Goal: Task Accomplishment & Management: Use online tool/utility

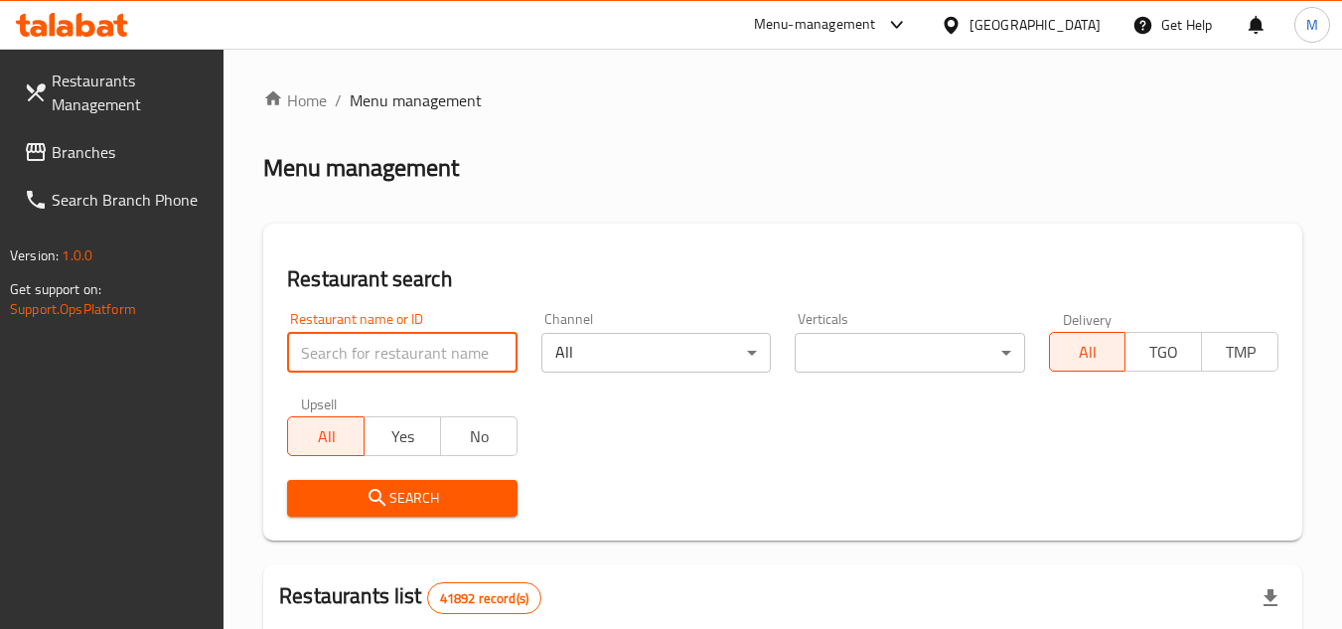
click at [447, 349] on input "search" at bounding box center [402, 353] width 230 height 40
paste input "Cookie butter"
type input "Cookie butter"
click button "Search" at bounding box center [402, 498] width 230 height 37
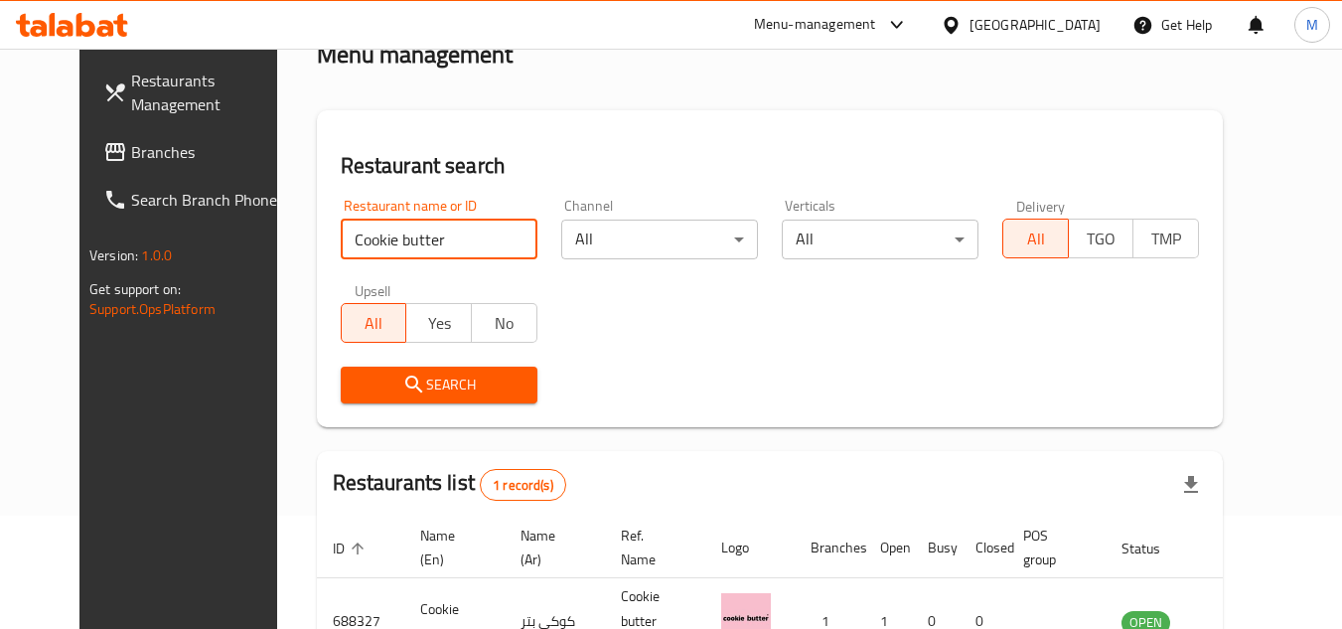
scroll to position [240, 0]
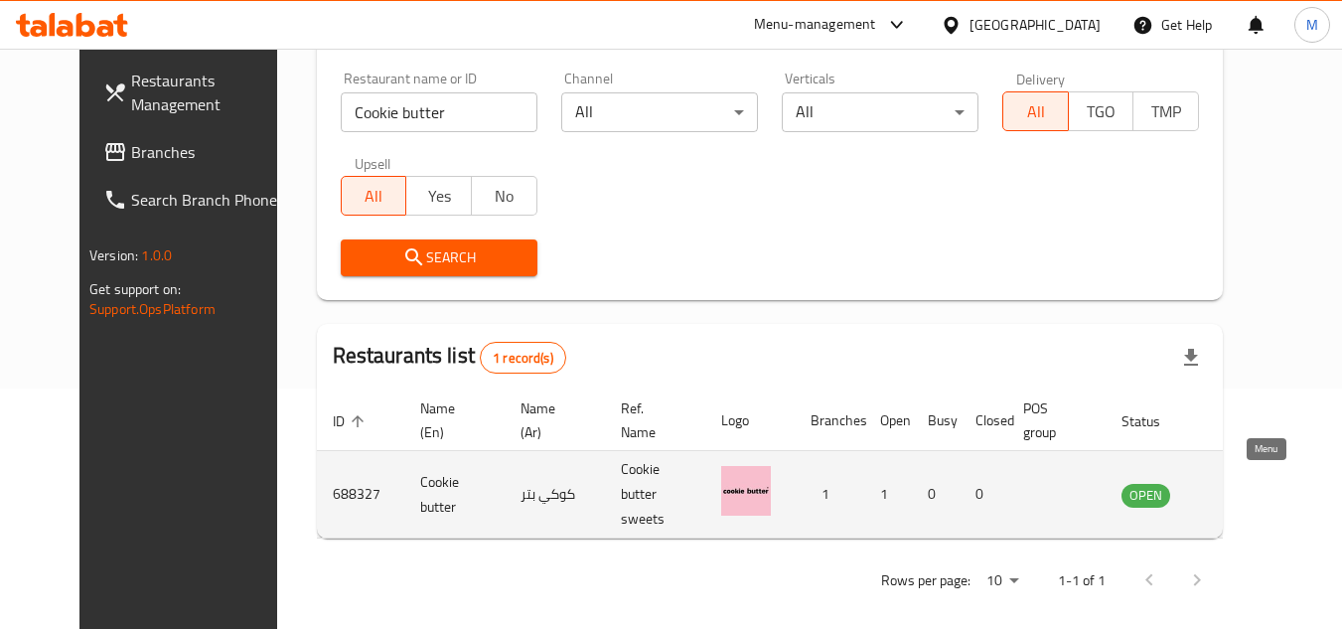
click at [1250, 483] on icon "enhanced table" at bounding box center [1238, 495] width 24 height 24
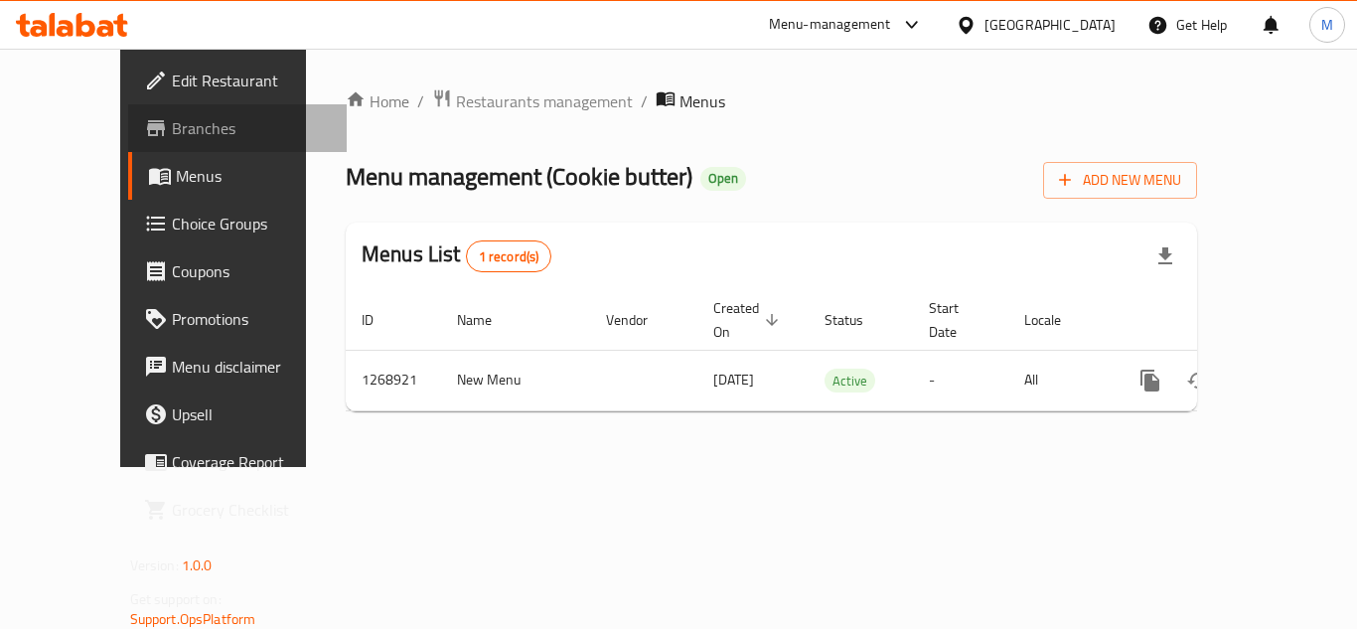
click at [172, 124] on span "Branches" at bounding box center [251, 128] width 159 height 24
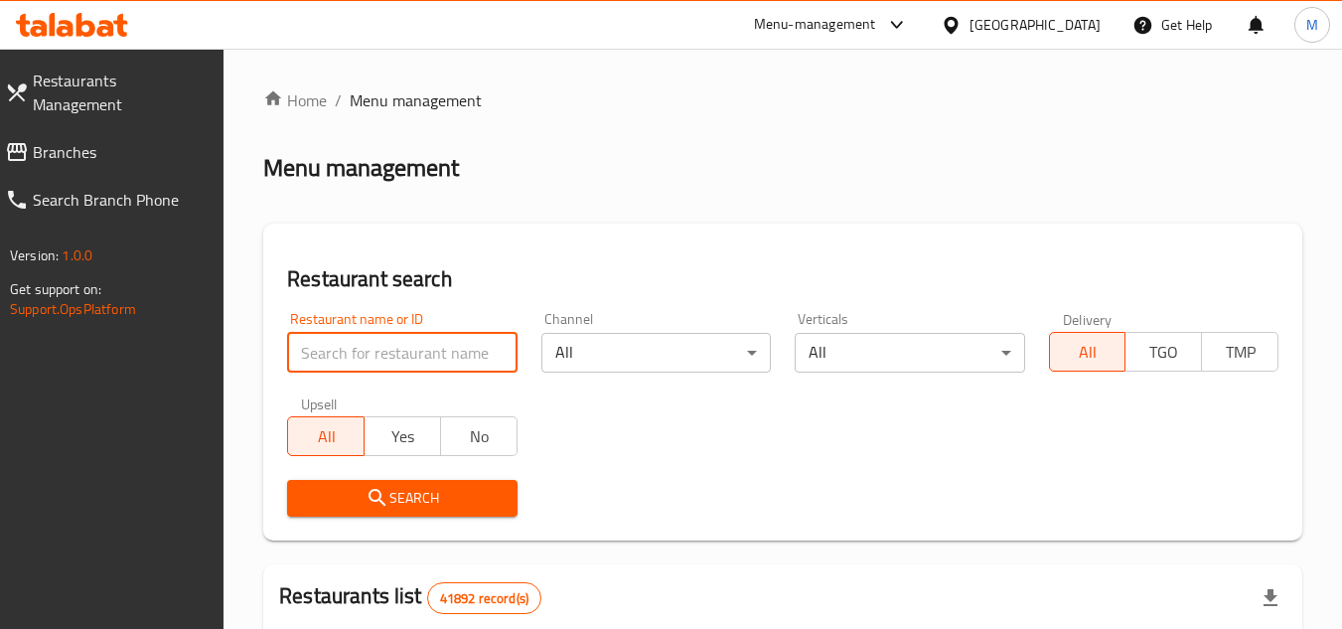
click at [480, 355] on input "search" at bounding box center [402, 353] width 230 height 40
paste input "ORO PIZZERIA"
type input "ORO PIZZERIA"
click button "Search" at bounding box center [402, 498] width 230 height 37
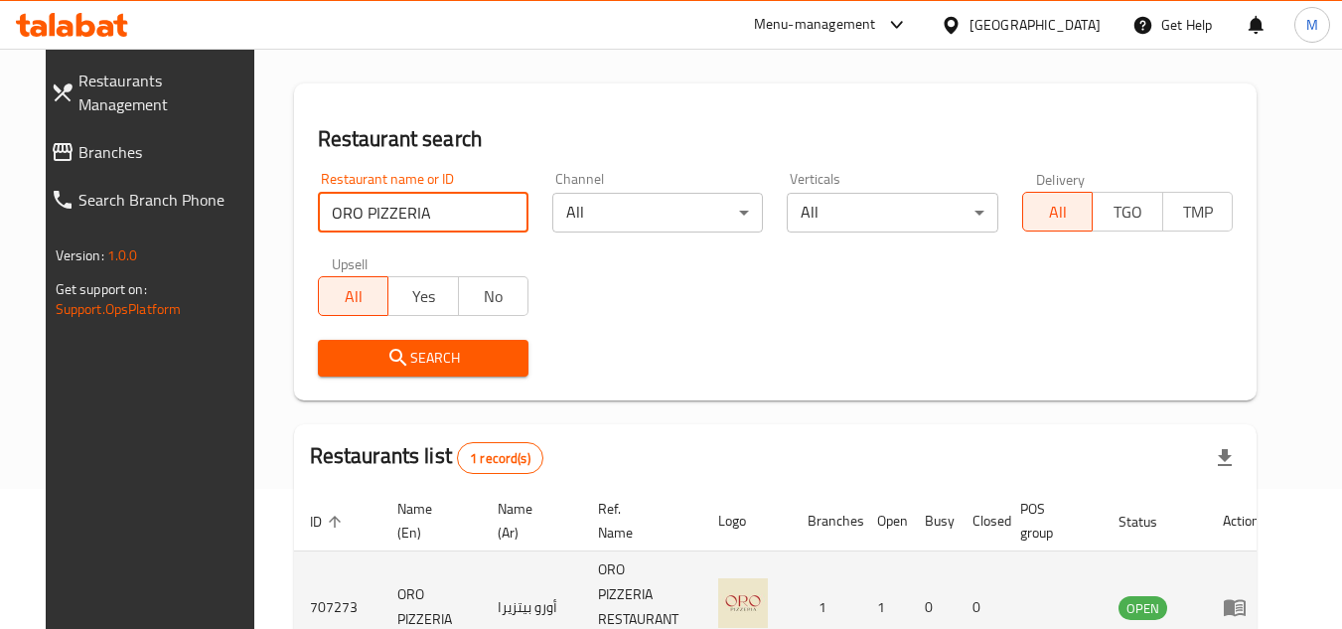
scroll to position [240, 0]
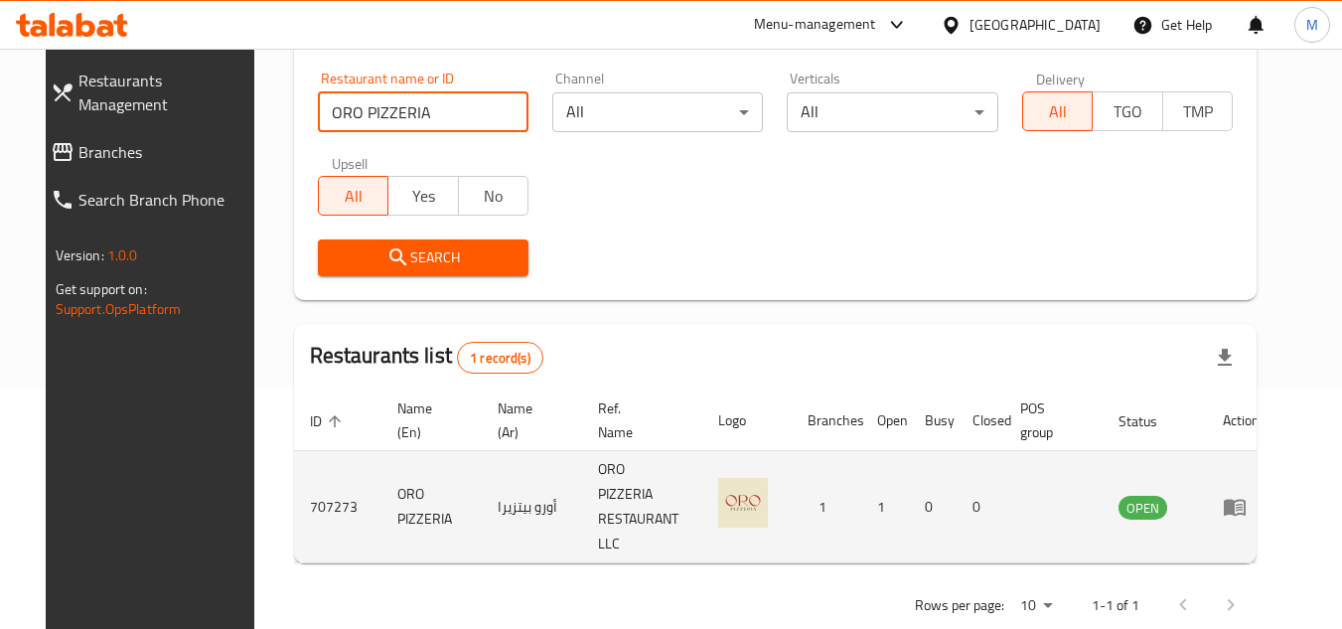
click at [1260, 495] on link "enhanced table" at bounding box center [1241, 507] width 37 height 24
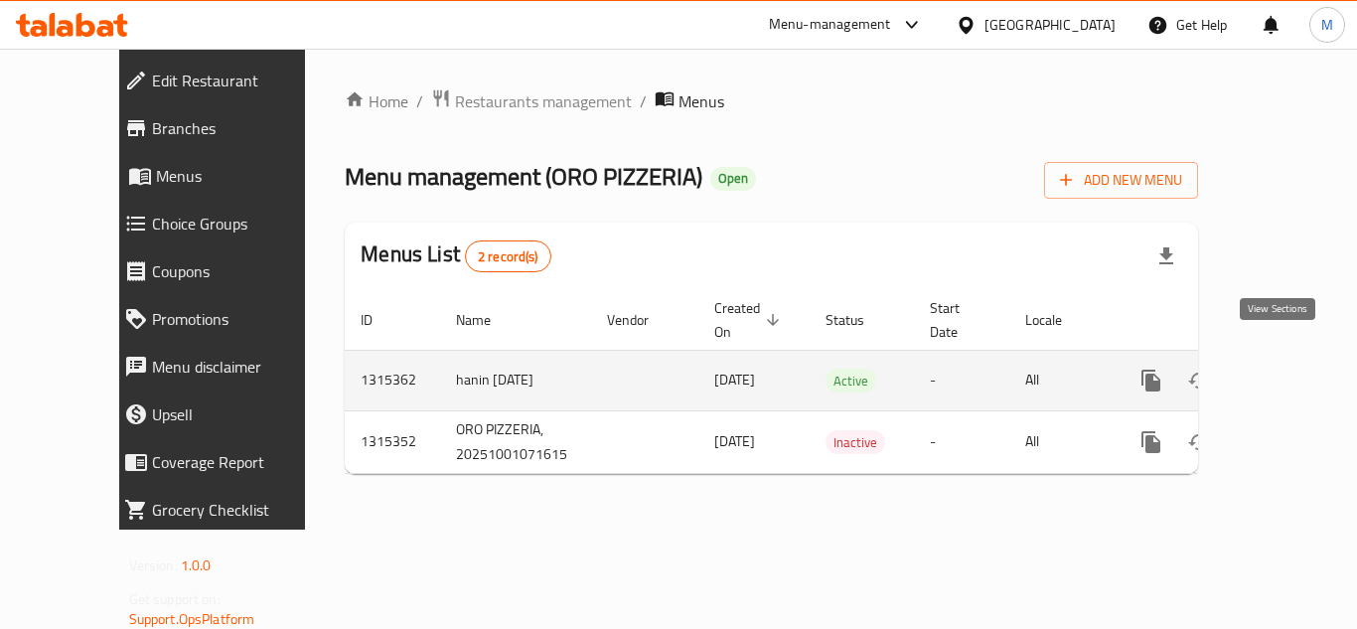
click at [1284, 369] on icon "enhanced table" at bounding box center [1295, 381] width 24 height 24
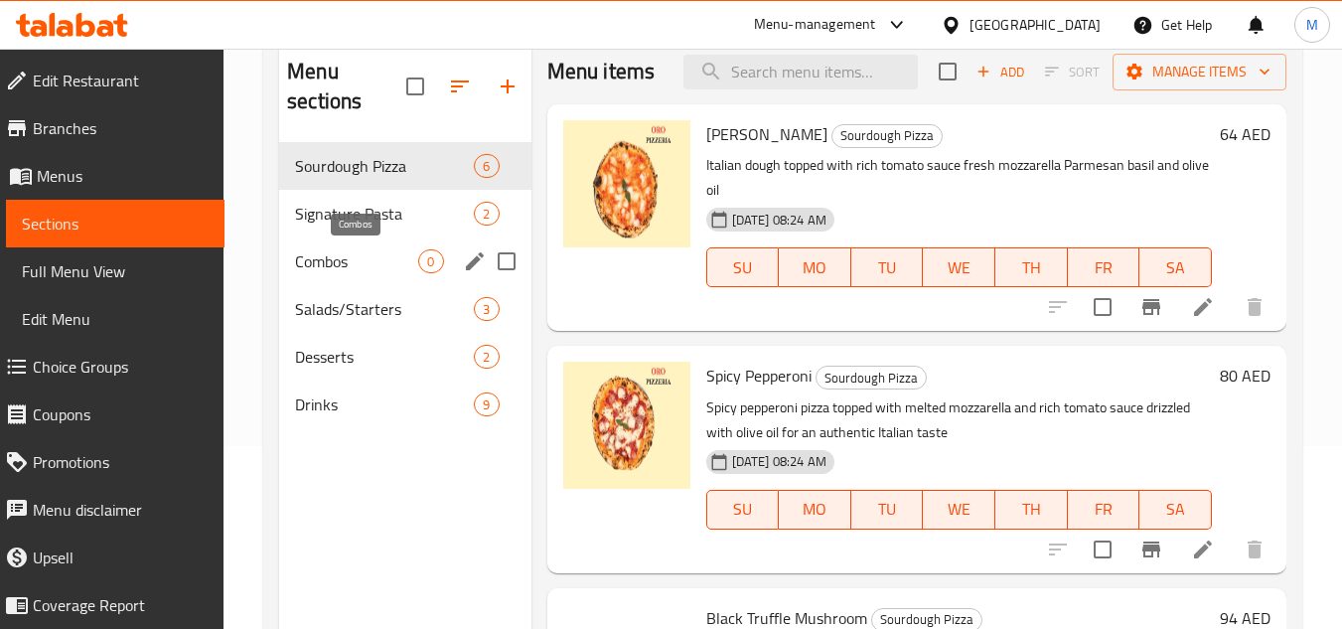
scroll to position [199, 0]
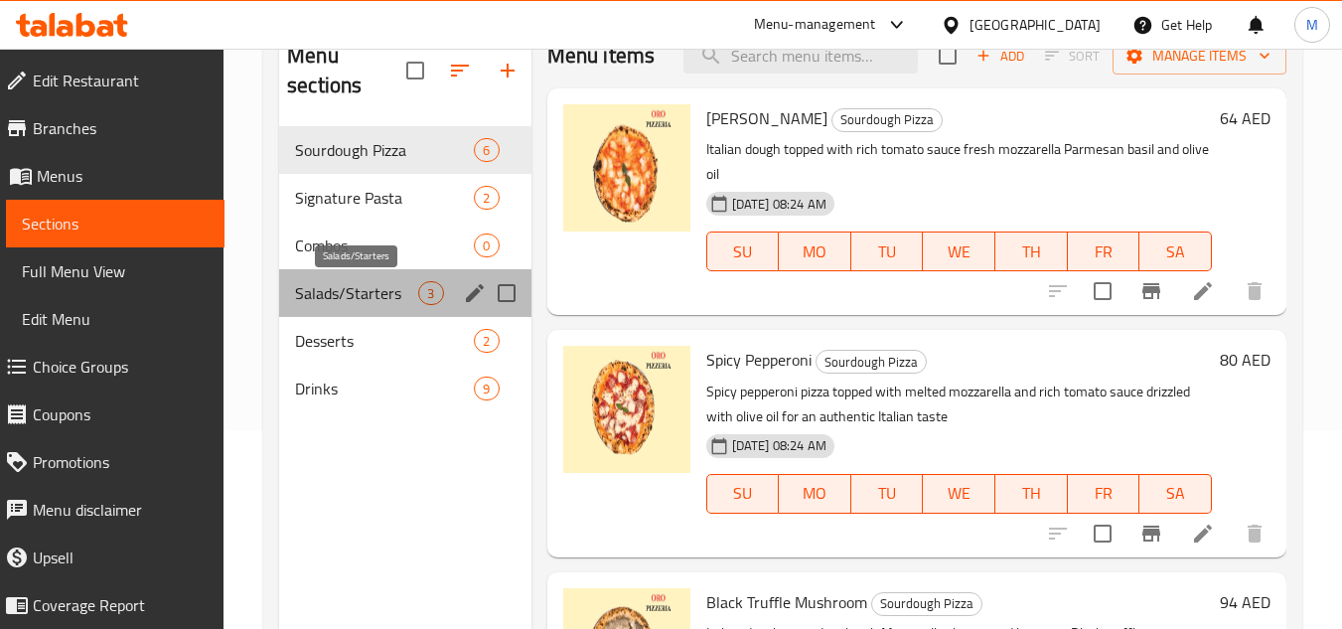
click at [345, 284] on span "Salads/Starters" at bounding box center [356, 293] width 123 height 24
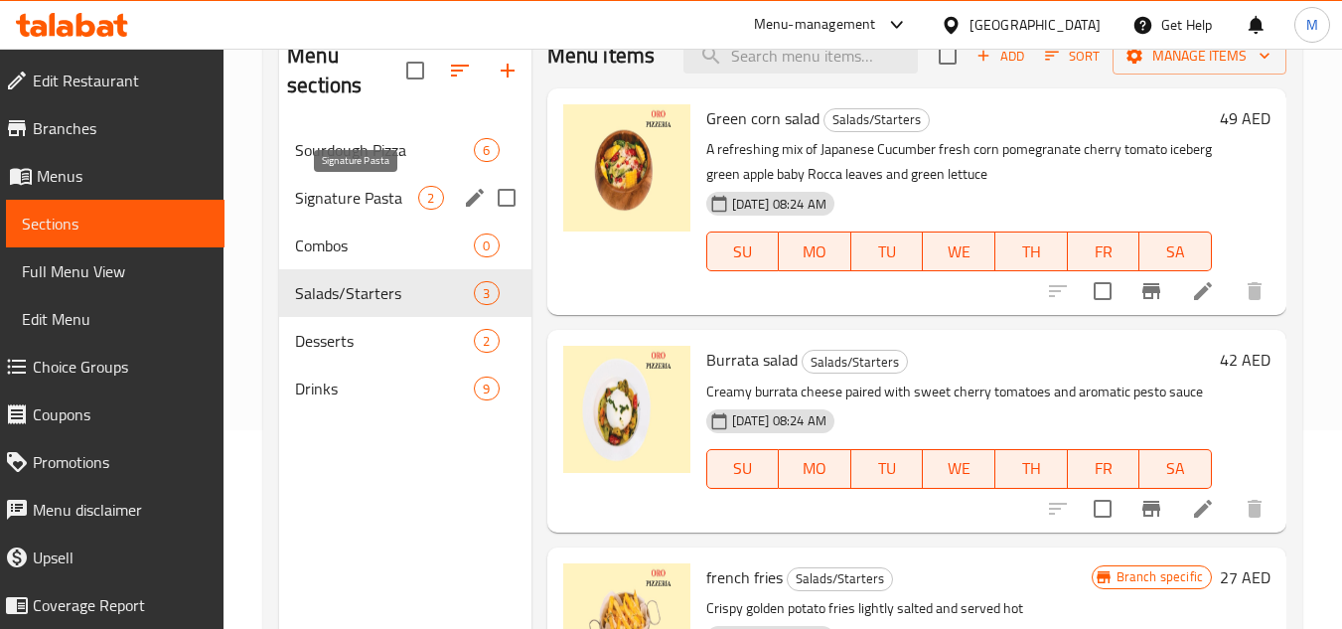
click at [348, 189] on span "Signature Pasta" at bounding box center [356, 198] width 123 height 24
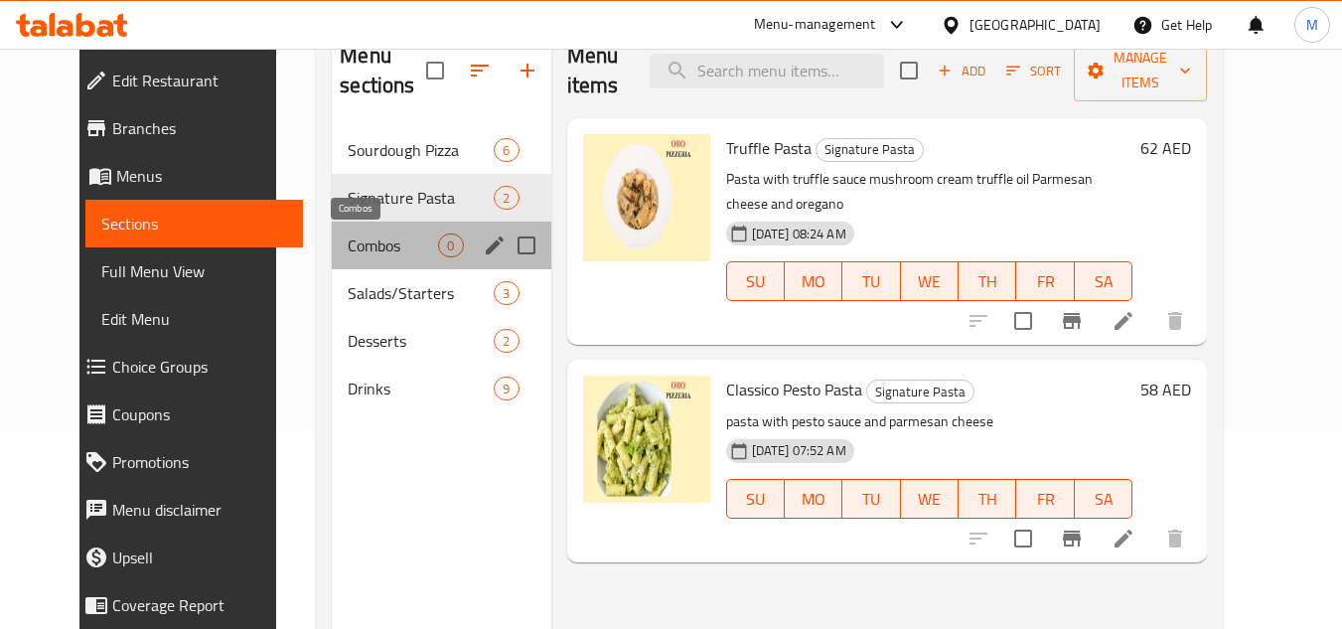
click at [348, 248] on span "Combos" at bounding box center [393, 245] width 90 height 24
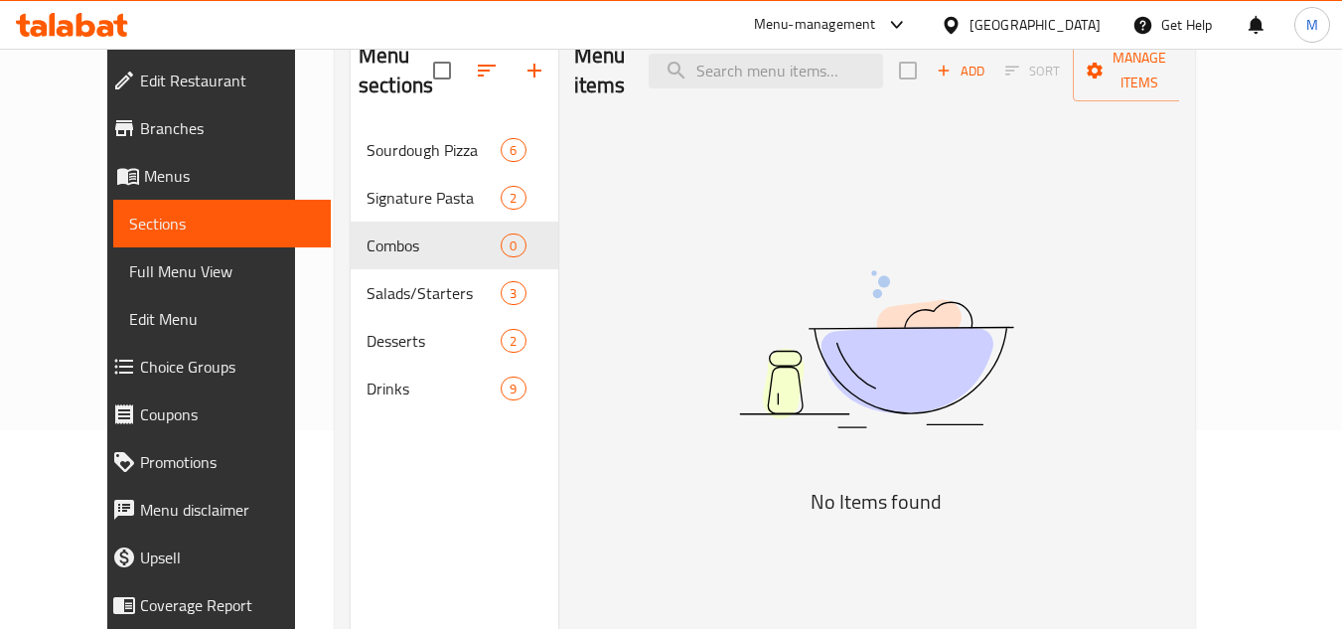
click at [902, 183] on div "Menu items Add Sort Manage items No Items found" at bounding box center [869, 338] width 622 height 629
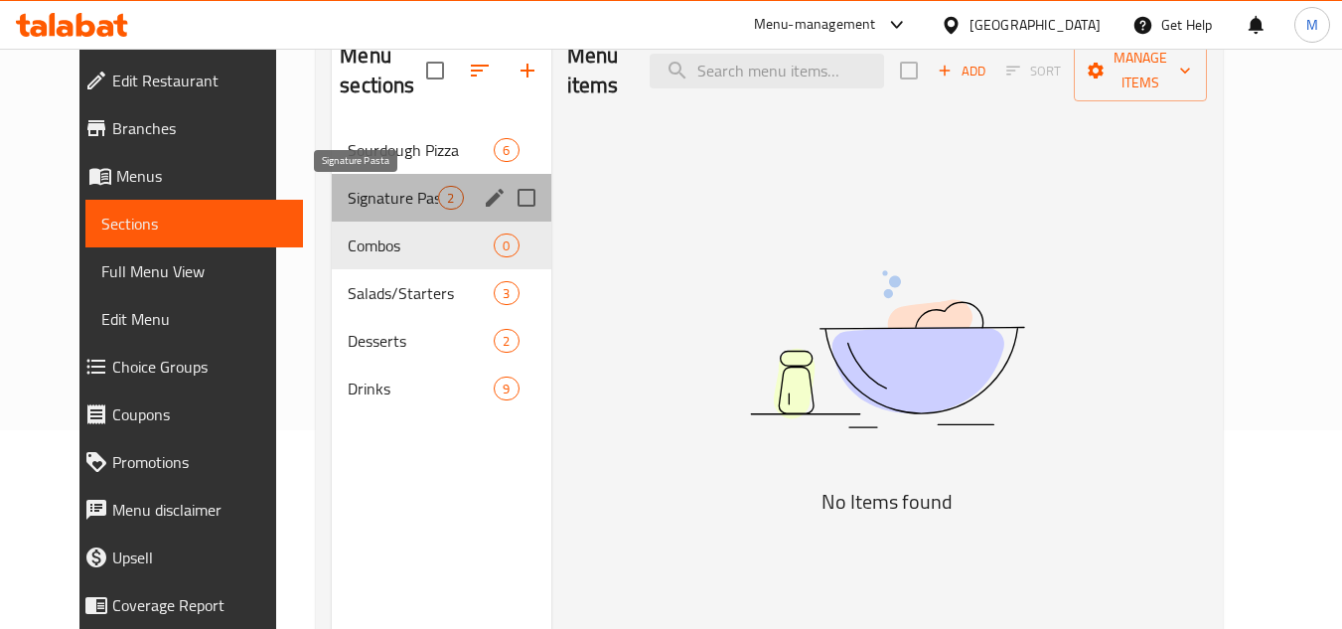
click at [353, 192] on span "Signature Pasta" at bounding box center [393, 198] width 90 height 24
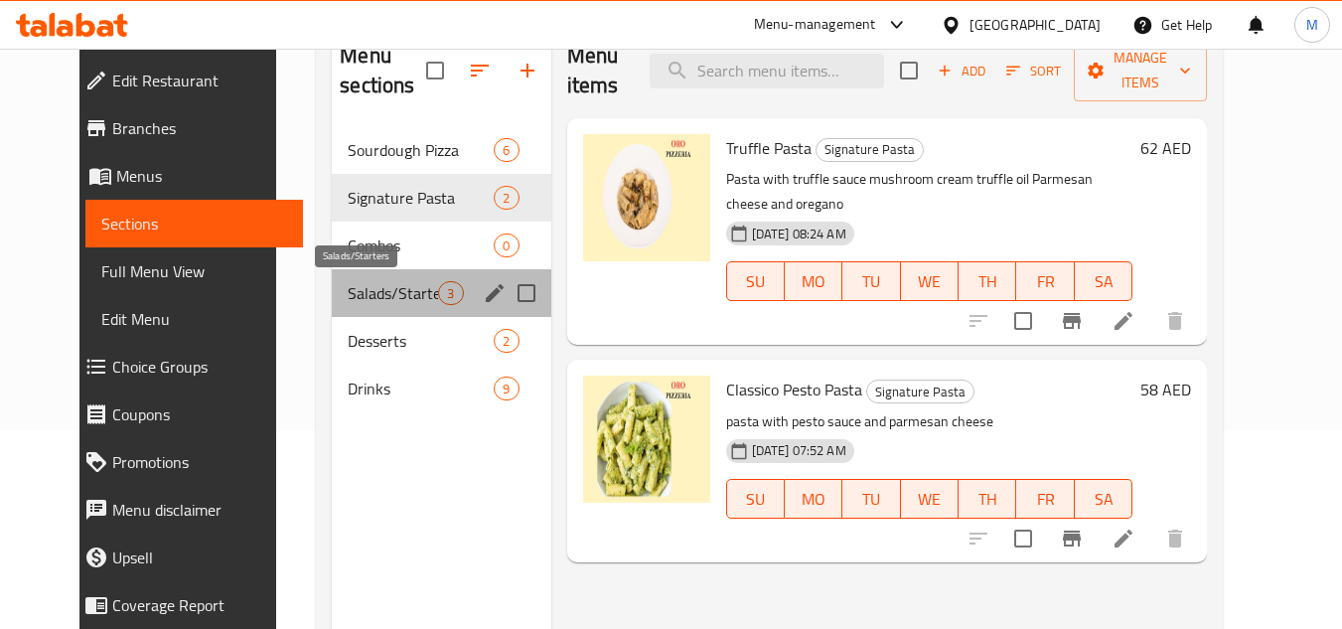
click at [354, 296] on span "Salads/Starters" at bounding box center [393, 293] width 90 height 24
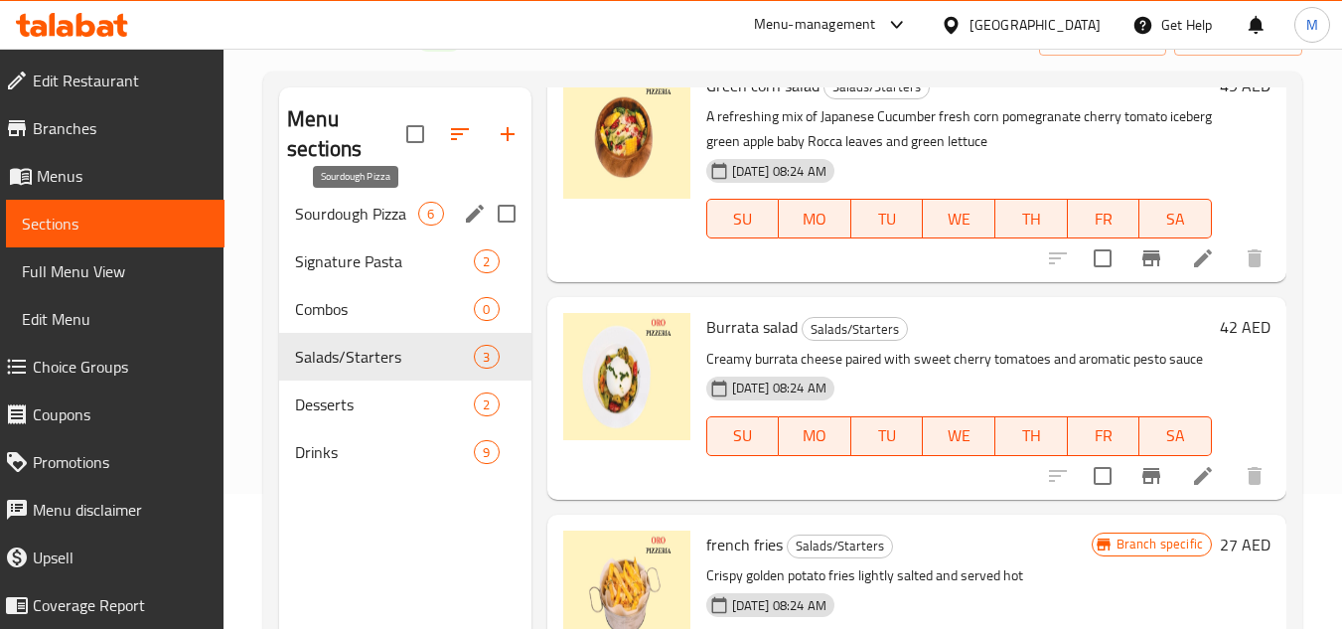
scroll to position [99, 0]
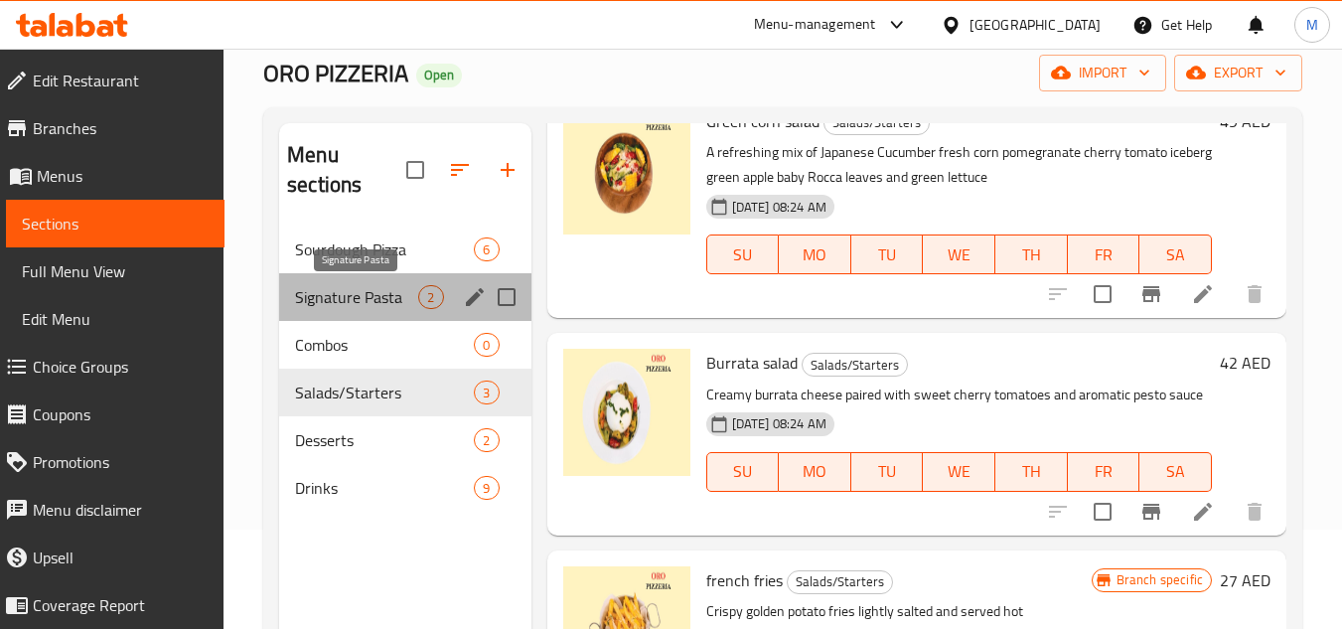
click at [367, 298] on span "Signature Pasta" at bounding box center [356, 297] width 123 height 24
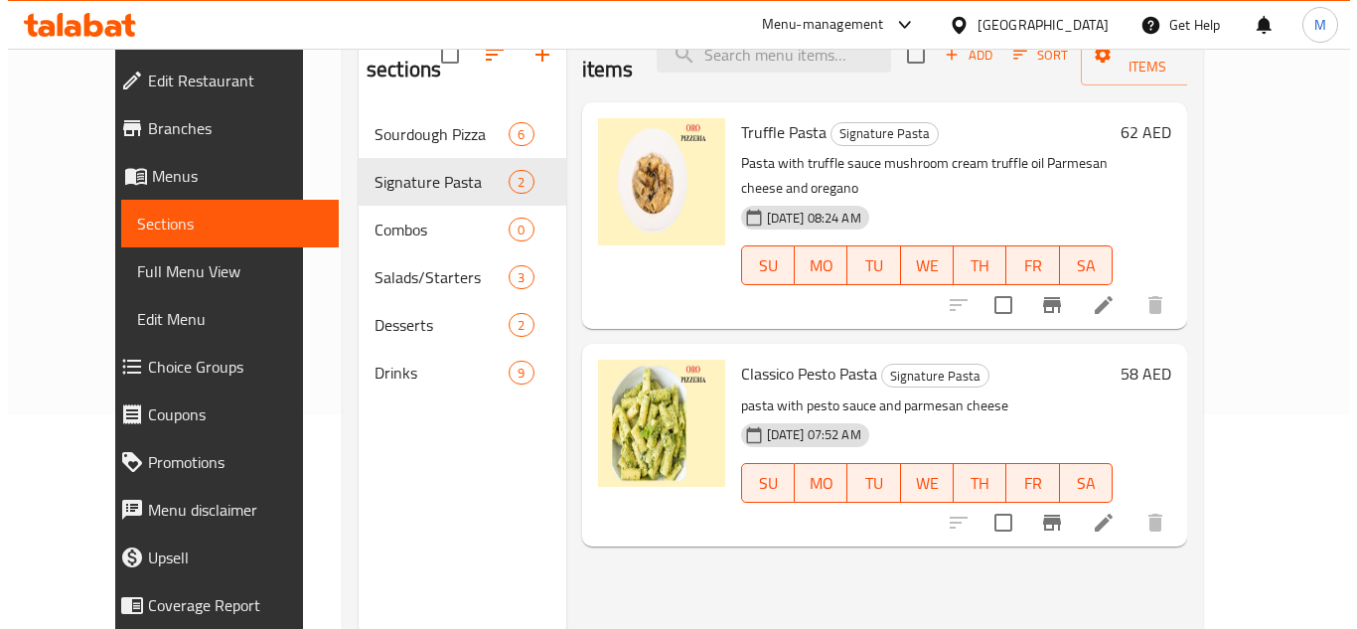
scroll to position [79, 0]
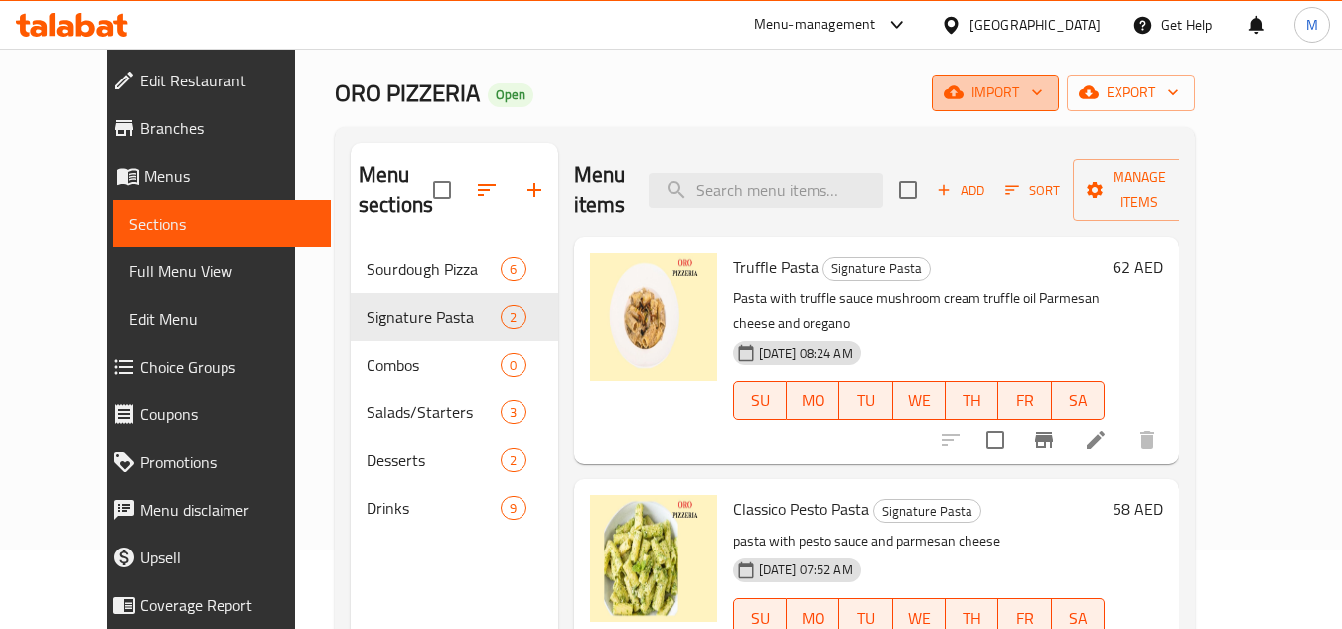
click at [1047, 92] on icon "button" at bounding box center [1037, 92] width 20 height 20
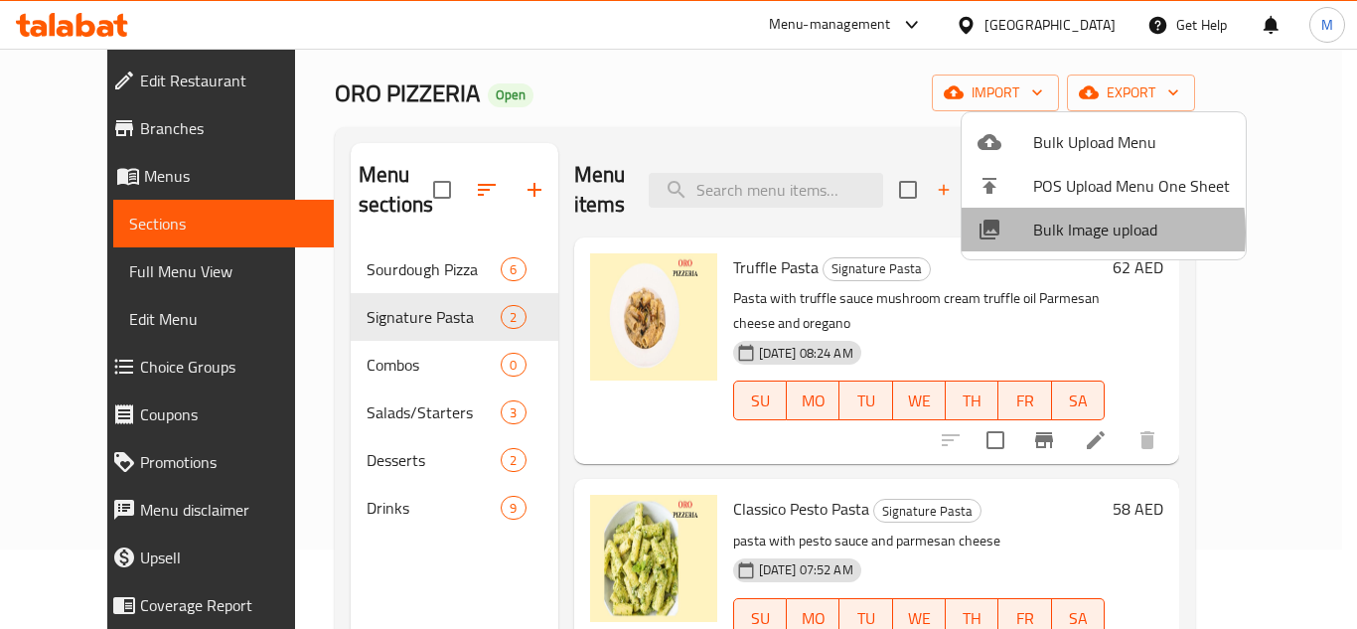
click at [1041, 232] on span "Bulk Image upload" at bounding box center [1131, 230] width 197 height 24
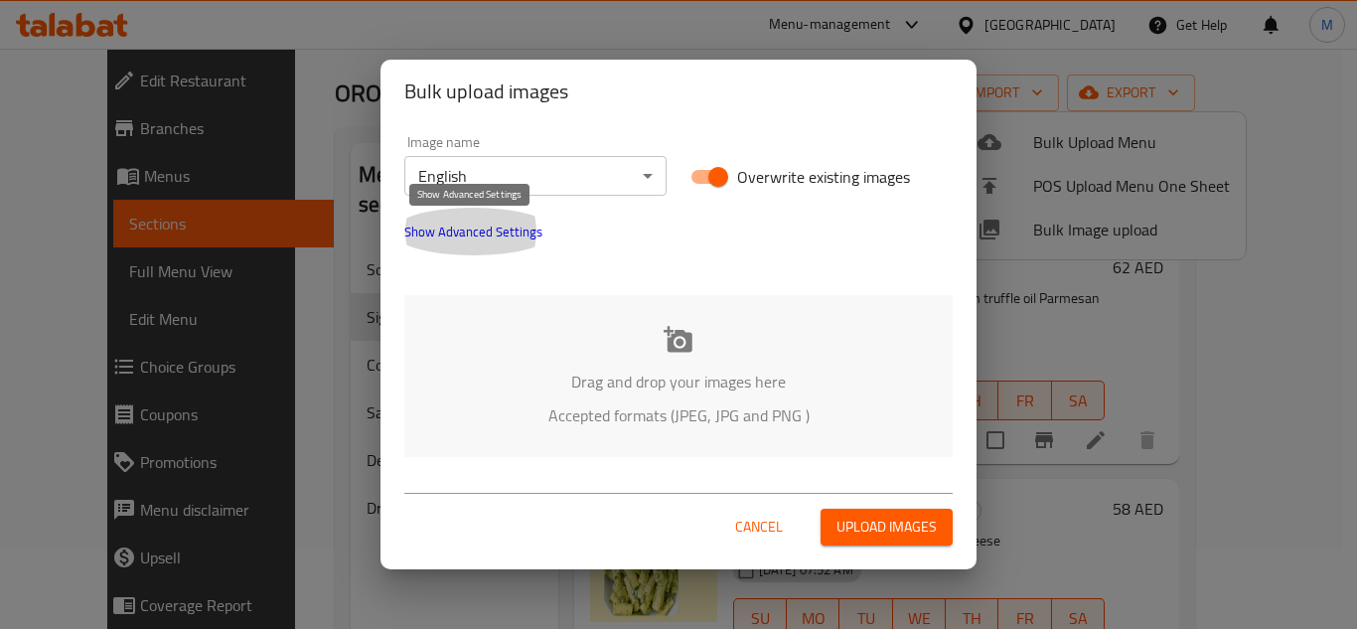
click at [490, 238] on span "Show Advanced Settings" at bounding box center [473, 232] width 138 height 24
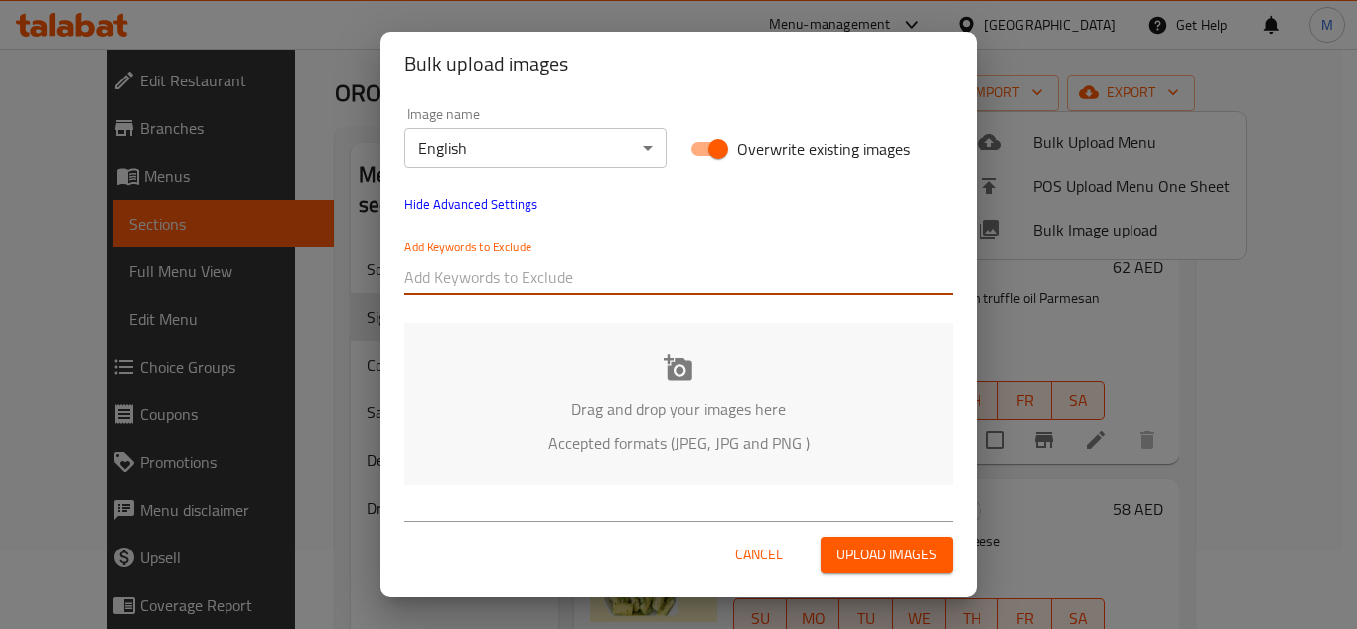
click at [570, 280] on input "text" at bounding box center [678, 277] width 548 height 32
paste input "7th Oct Oro Pizzeria_"
type input "7th Oct Oro Pizzeria_"
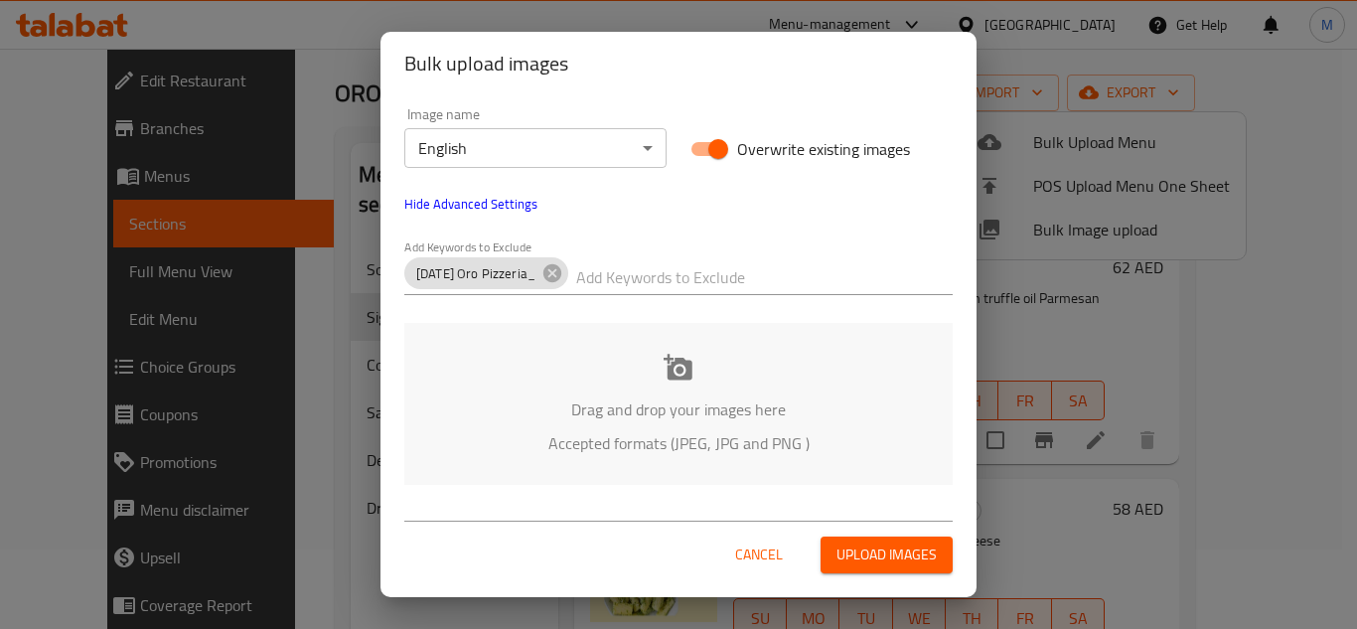
click at [630, 264] on input "text" at bounding box center [764, 277] width 377 height 32
paste input "_Emmanuel-2507"
type input "_Emmanuel-2507"
click at [565, 408] on p "Drag and drop your images here" at bounding box center [678, 409] width 489 height 24
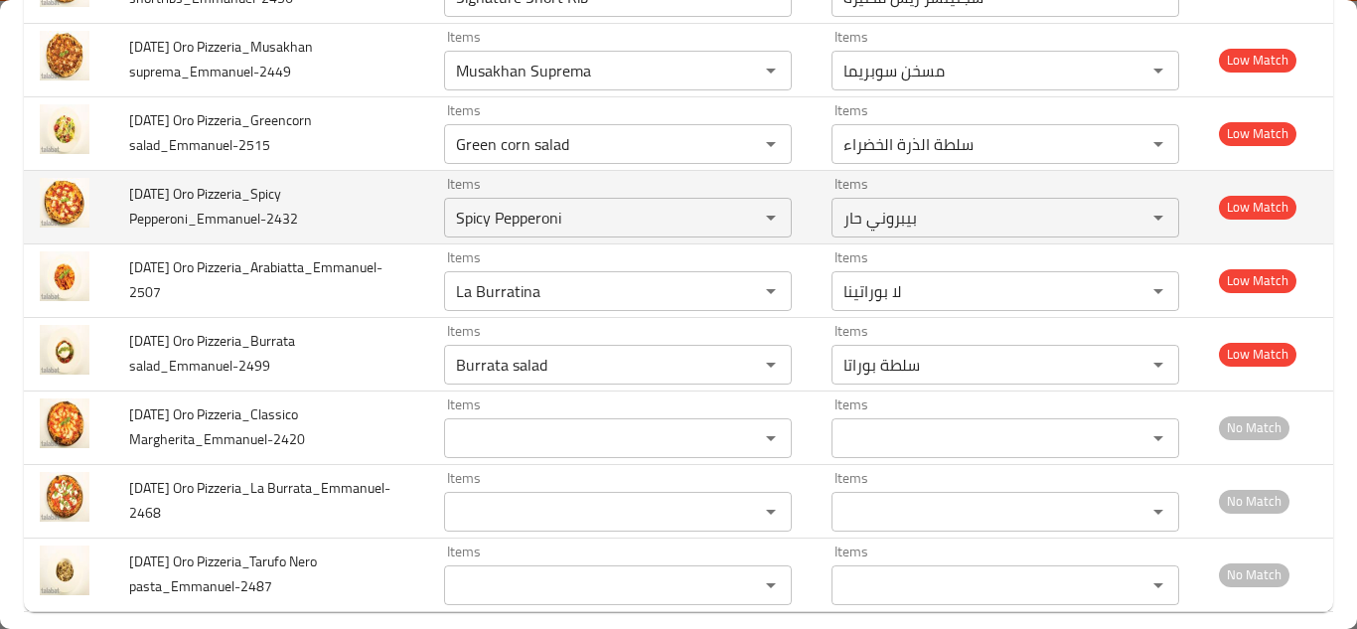
scroll to position [546, 0]
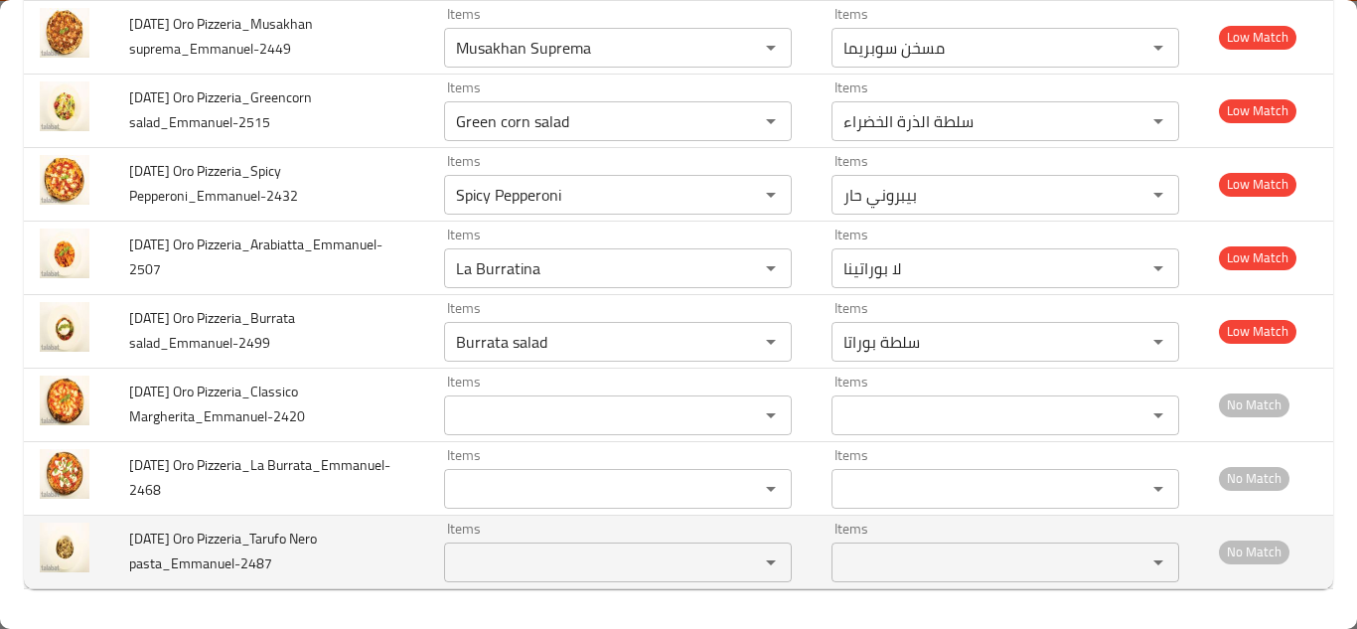
click at [496, 563] on pasta_Emmanuel-2487 "Items" at bounding box center [588, 562] width 277 height 28
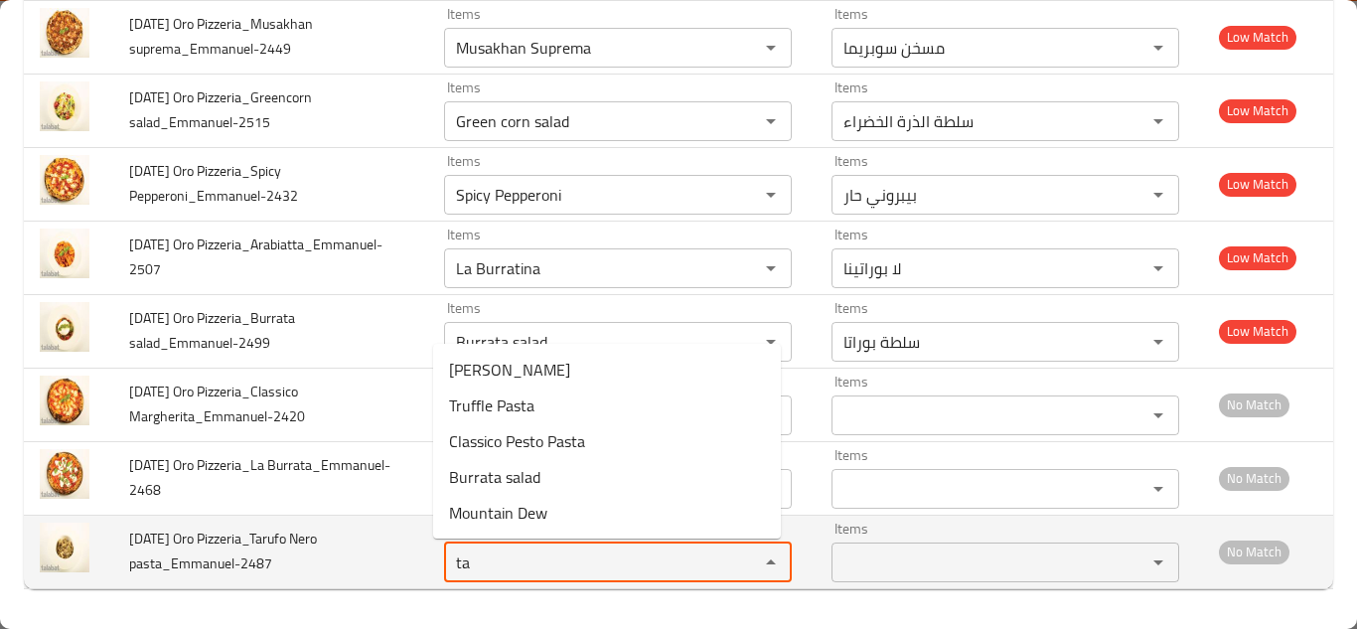
type pasta_Emmanuel-2487 "t"
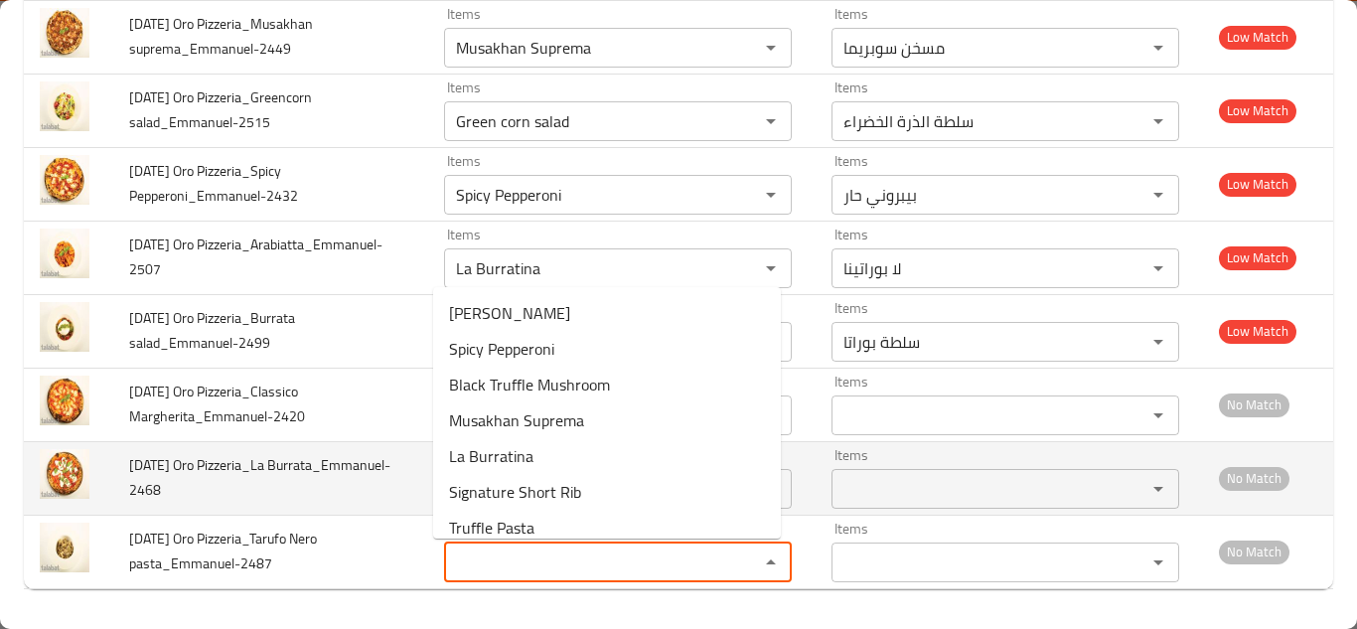
click at [376, 475] on span "7th Oct Oro Pizzeria_La Burrata_Emmanuel-2468" at bounding box center [259, 477] width 261 height 51
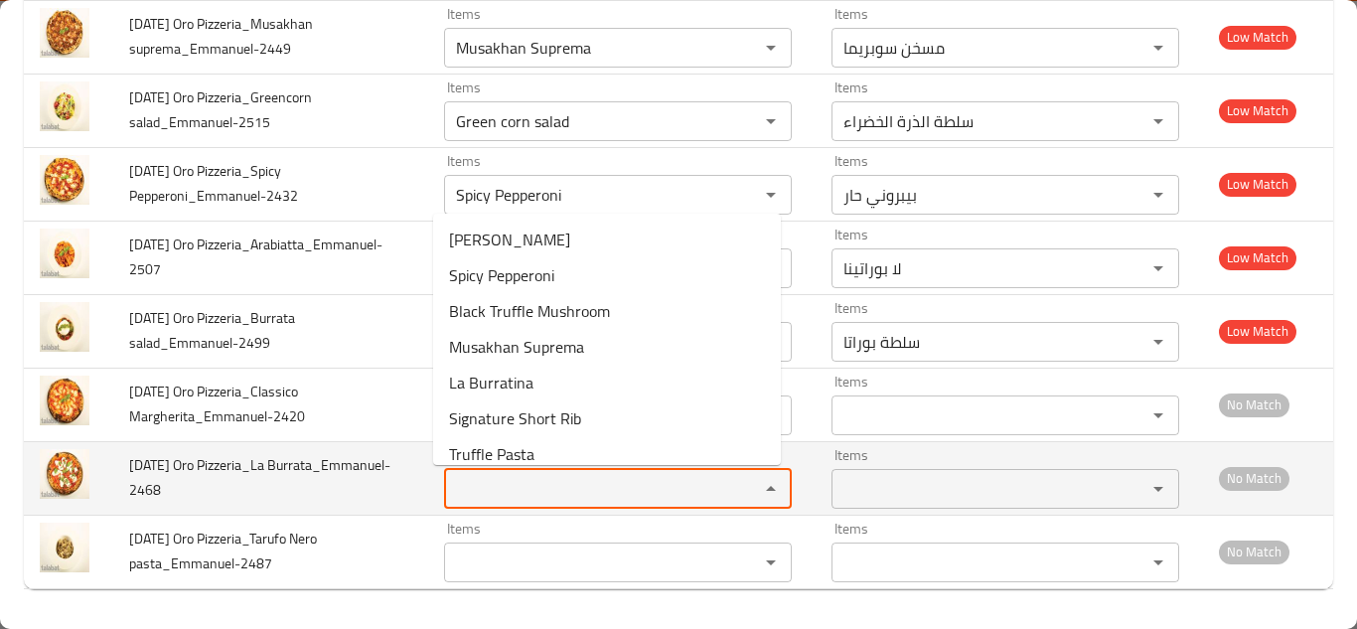
click at [491, 487] on Burrata_Emmanuel-2468 "Items" at bounding box center [588, 489] width 277 height 28
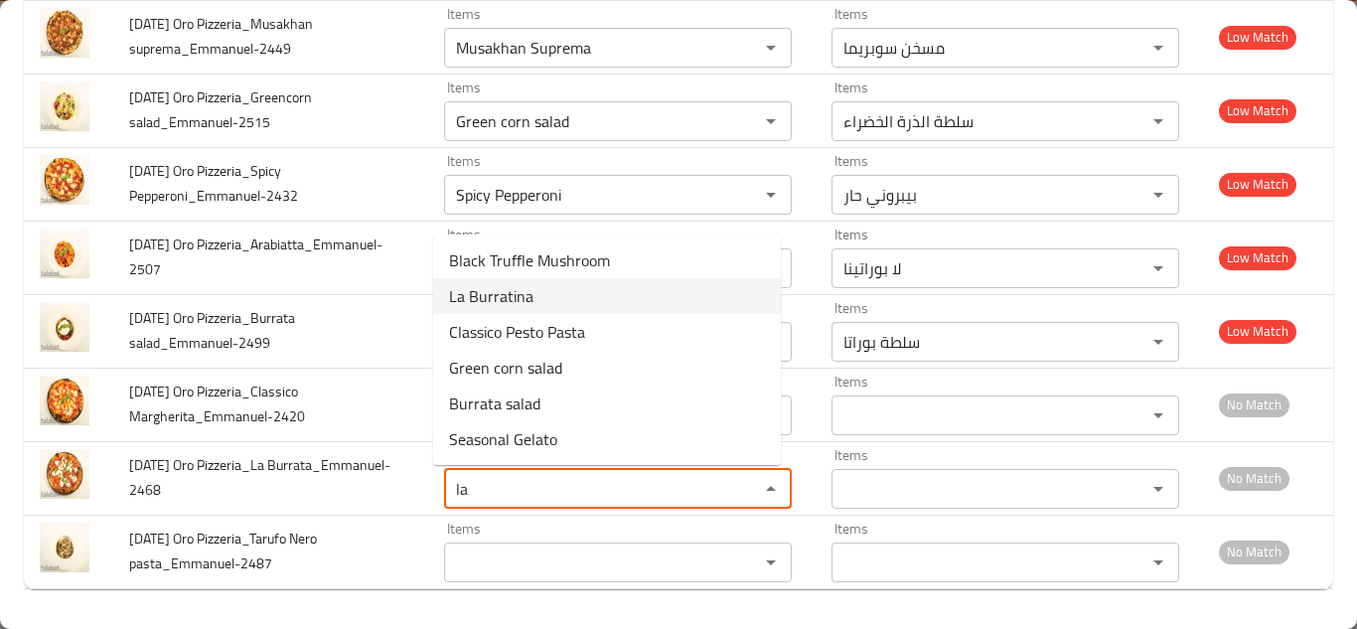
click at [550, 292] on Burrata_Emmanuel-2468-option-1 "La Burratina" at bounding box center [607, 296] width 348 height 36
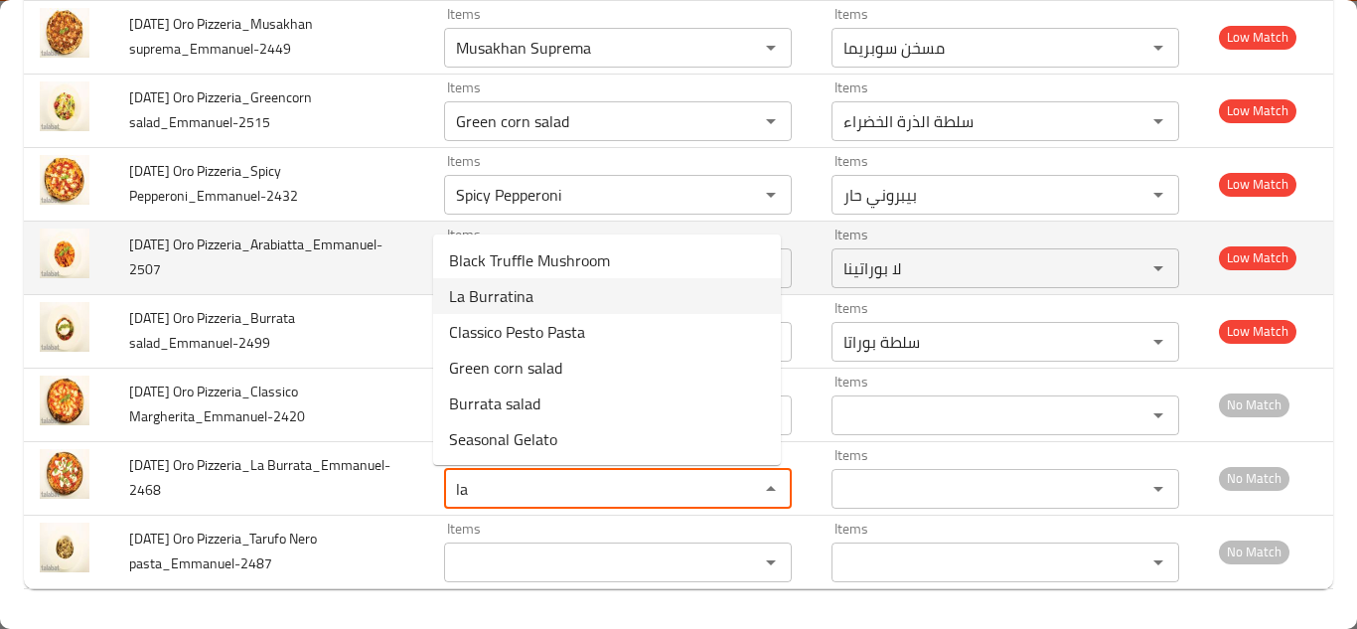
type Burrata_Emmanuel-2468 "La Burratina"
type Burrata_Emmanuel-2468-ar "لا بوراتينا"
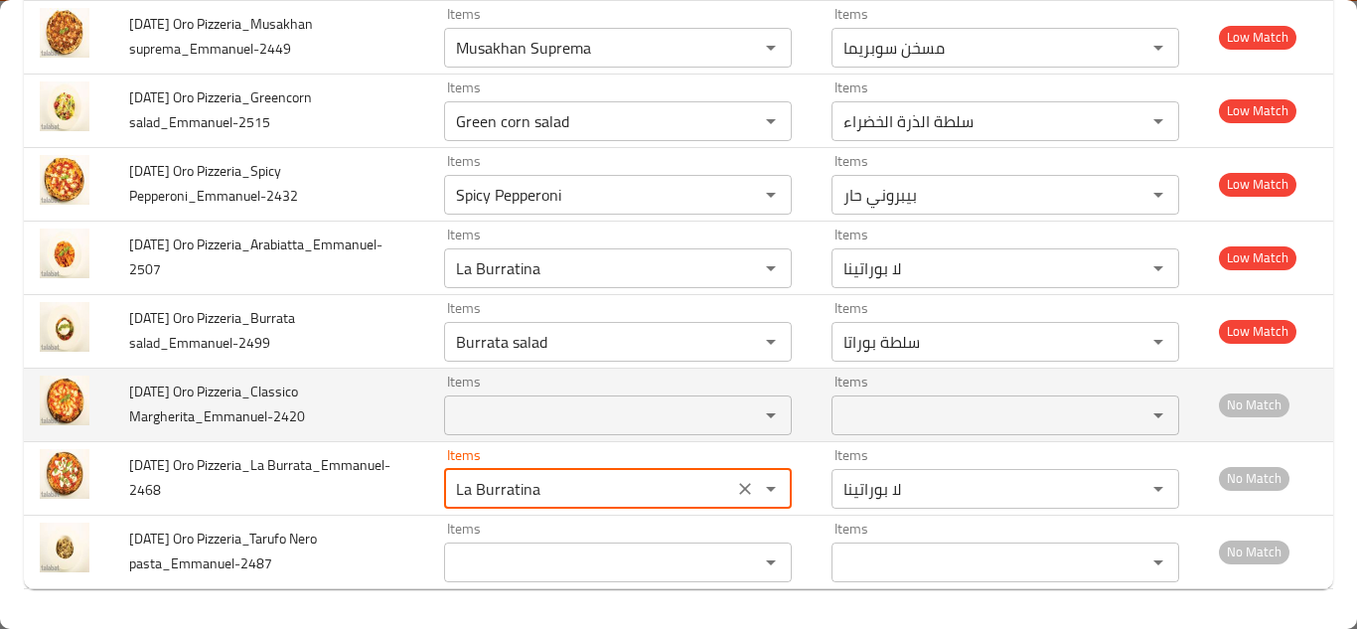
type Burrata_Emmanuel-2468 "La Burratina"
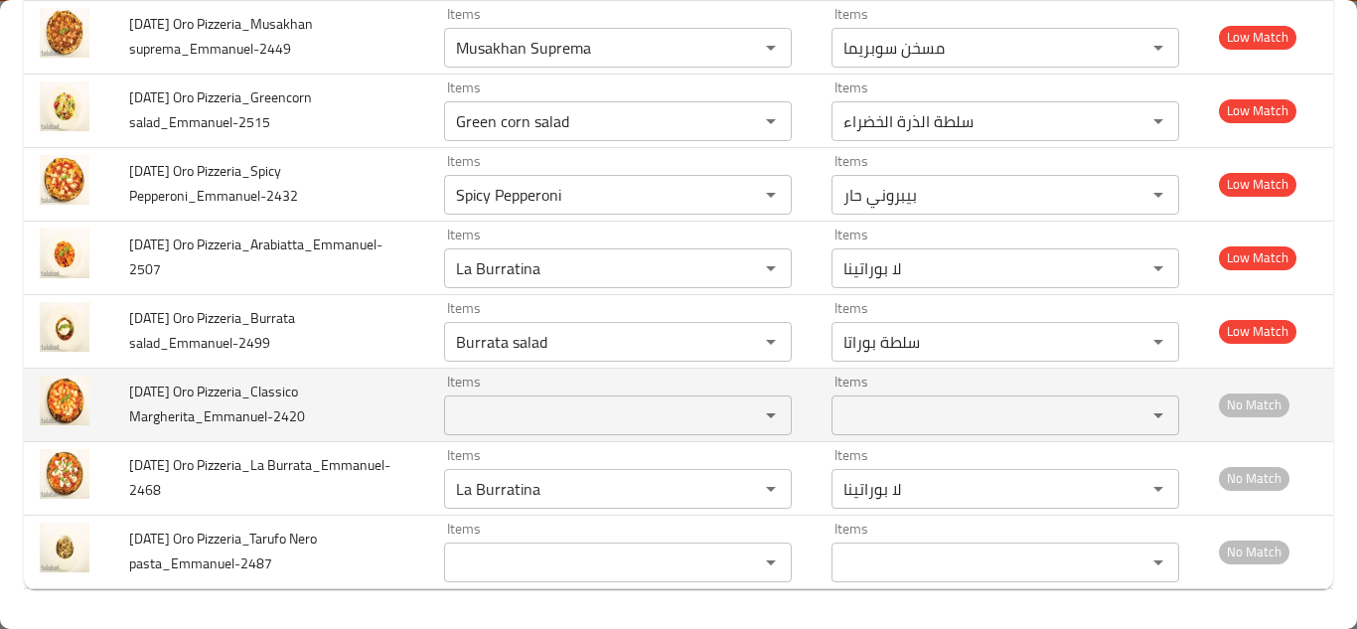
click at [379, 424] on td "7th Oct Oro Pizzeria_Classico Margherita_Emmanuel-2420" at bounding box center [270, 405] width 315 height 74
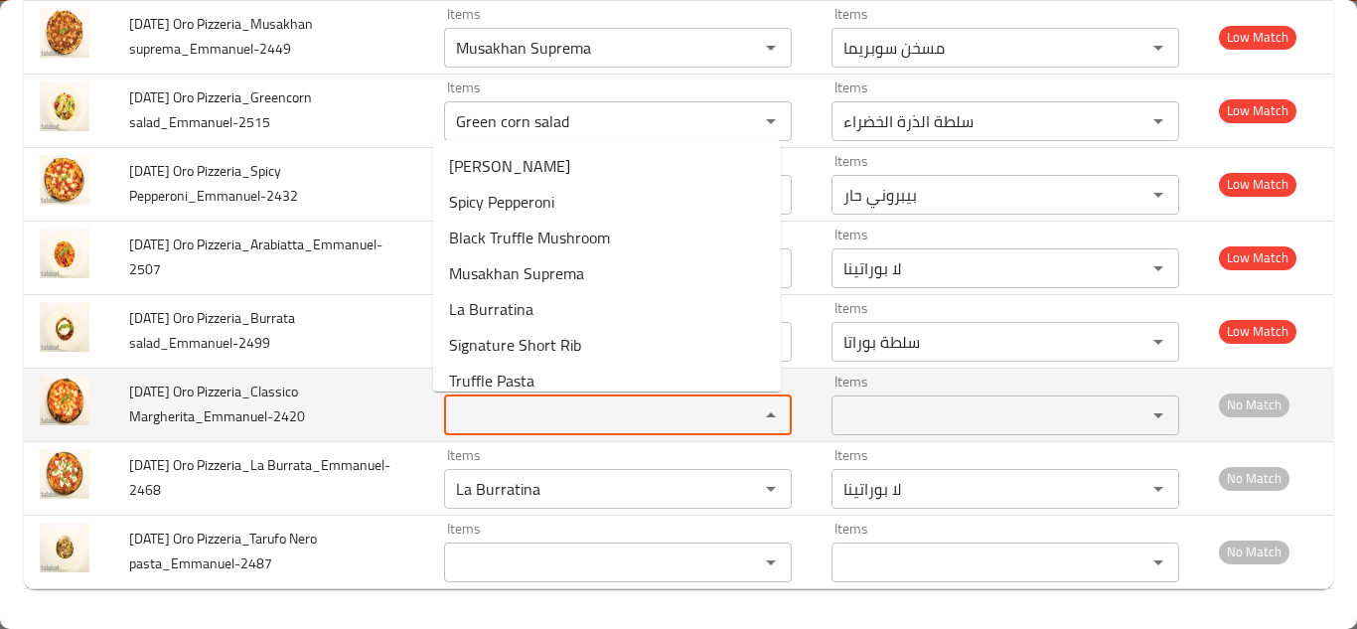
click at [511, 407] on Margherita_Emmanuel-2420 "Items" at bounding box center [588, 415] width 277 height 28
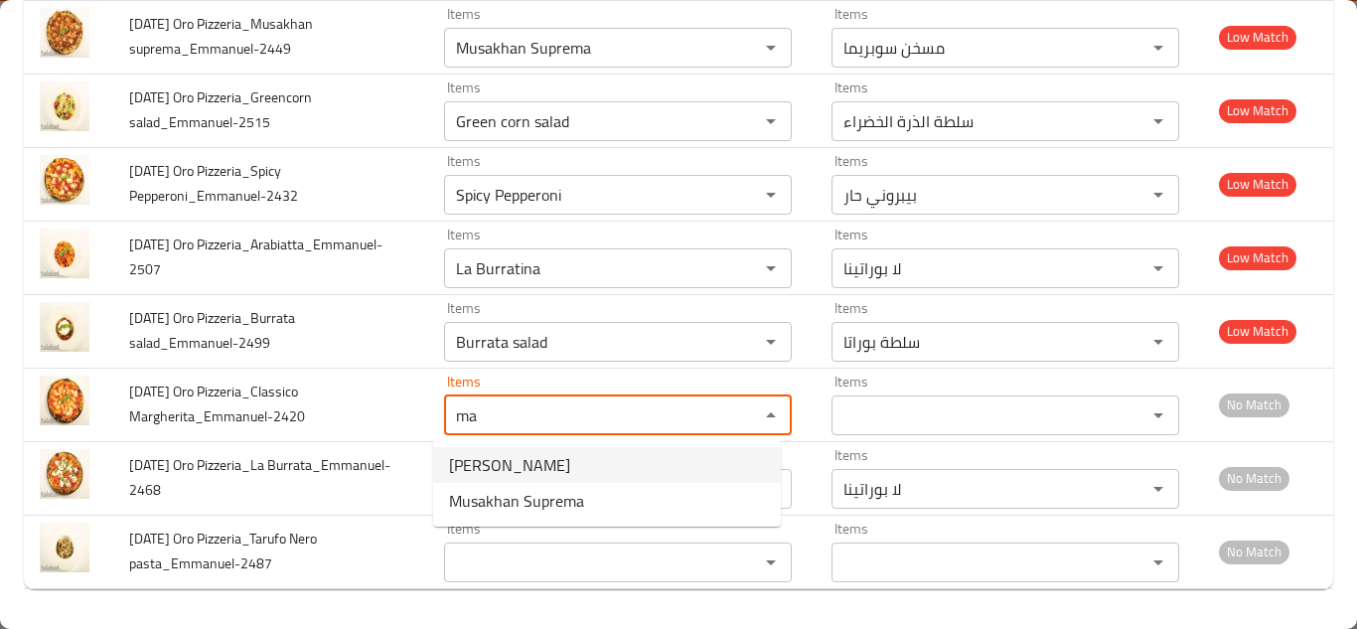
click at [570, 456] on Margherita_Emmanuel-2420-option-0 "Margherita Pizza" at bounding box center [607, 465] width 348 height 36
type Margherita_Emmanuel-2420 "Margherita Pizza"
type Margherita_Emmanuel-2420-ar "بيتزا مارجريتا"
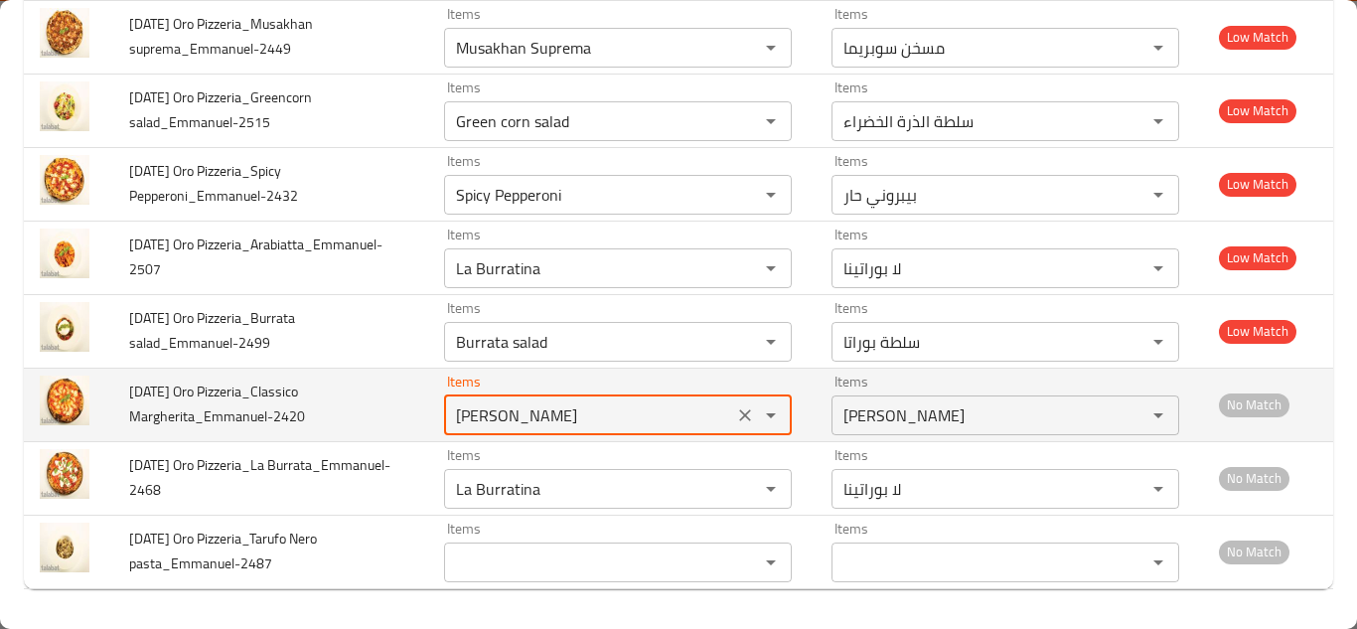
type Margherita_Emmanuel-2420 "Margherita Pizza"
click at [380, 394] on td "7th Oct Oro Pizzeria_Classico Margherita_Emmanuel-2420" at bounding box center [270, 405] width 315 height 74
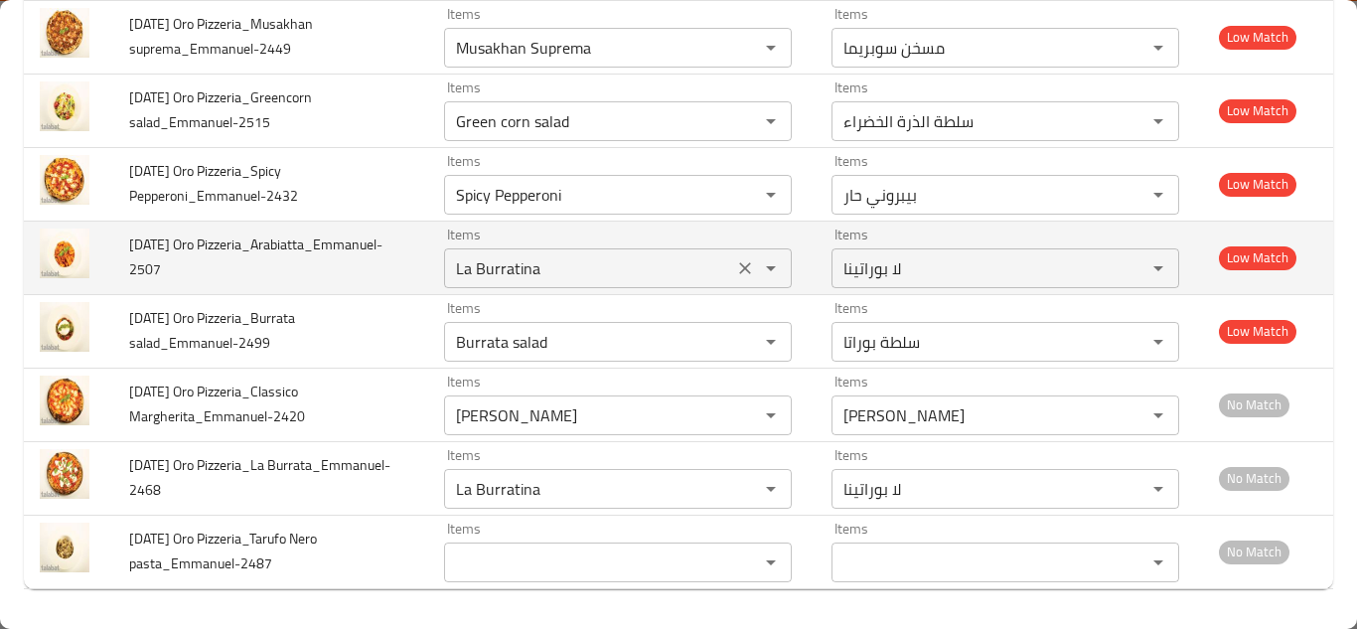
click at [542, 267] on Pizzeria_Arabiatta_Emmanuel-2507 "La Burratina" at bounding box center [588, 268] width 277 height 28
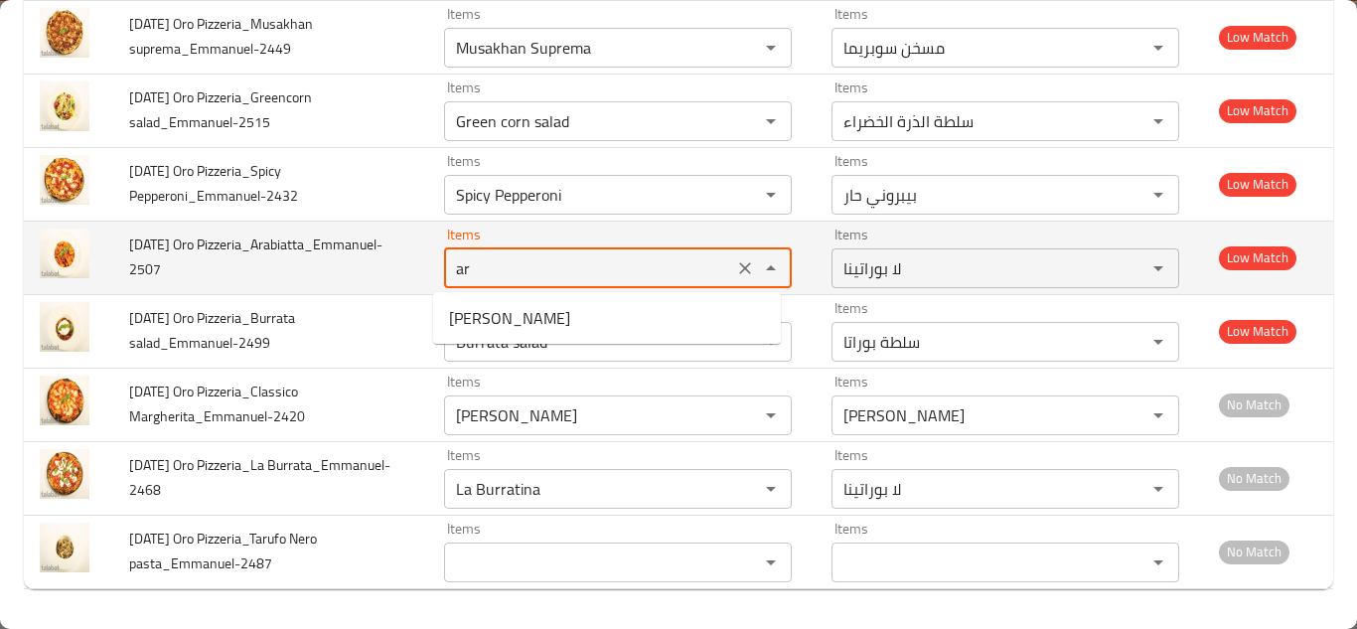
type Pizzeria_Arabiatta_Emmanuel-2507 "a"
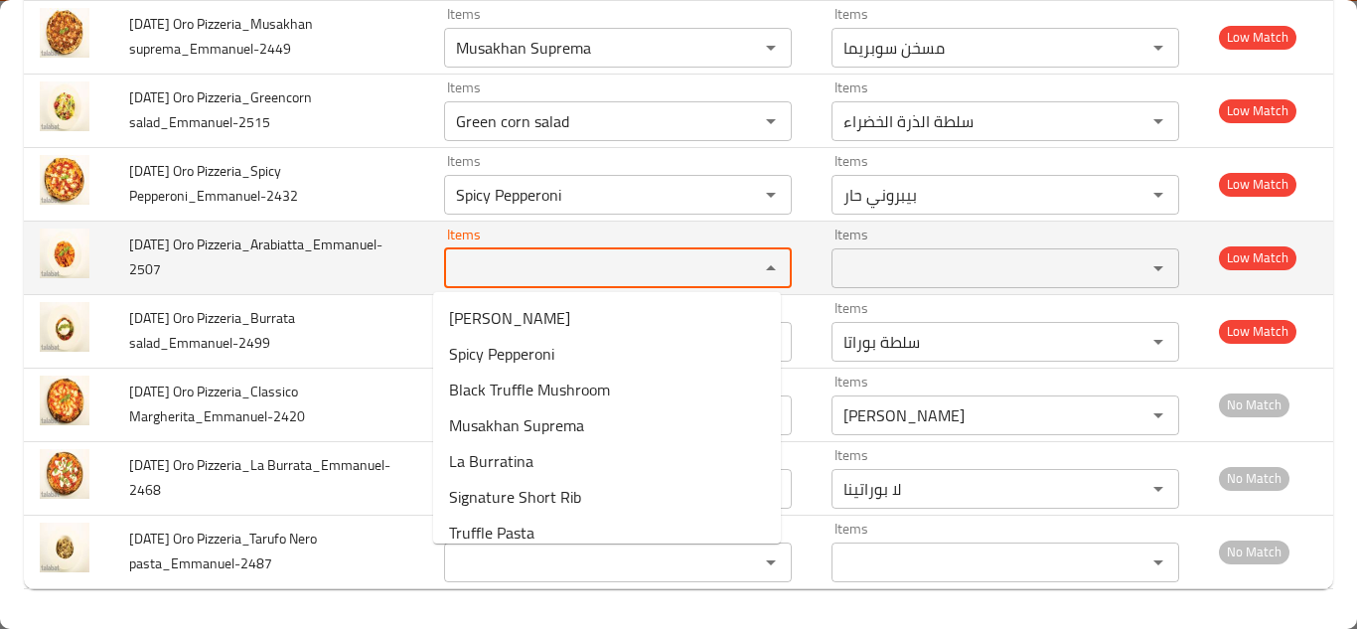
click at [404, 275] on td "7th Oct Oro Pizzeria_Arabiatta_Emmanuel-2507" at bounding box center [270, 258] width 315 height 74
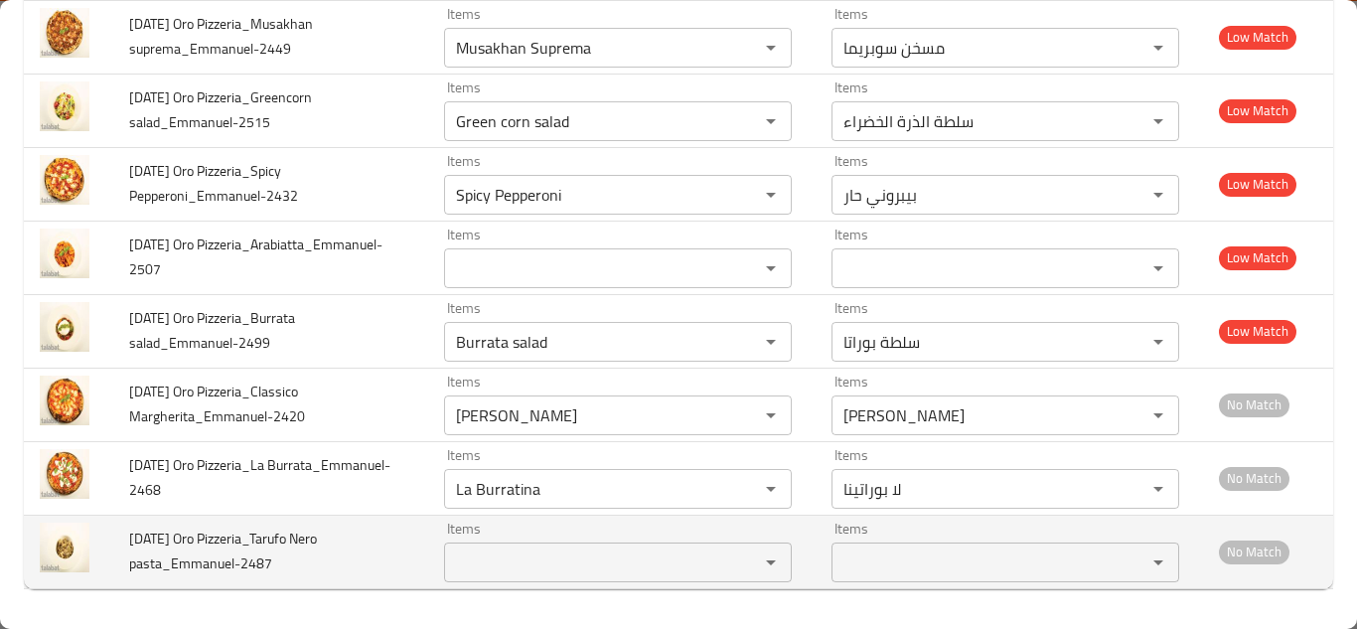
click at [534, 558] on pasta_Emmanuel-2487 "Items" at bounding box center [588, 562] width 277 height 28
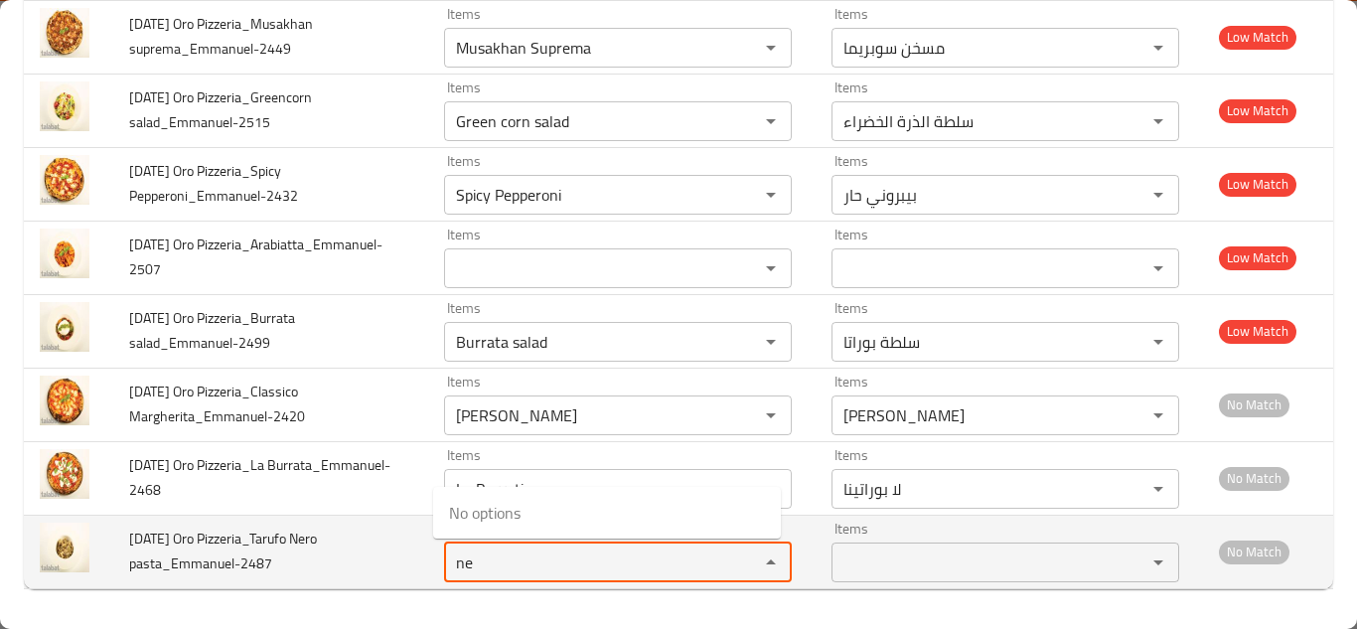
type pasta_Emmanuel-2487 "n"
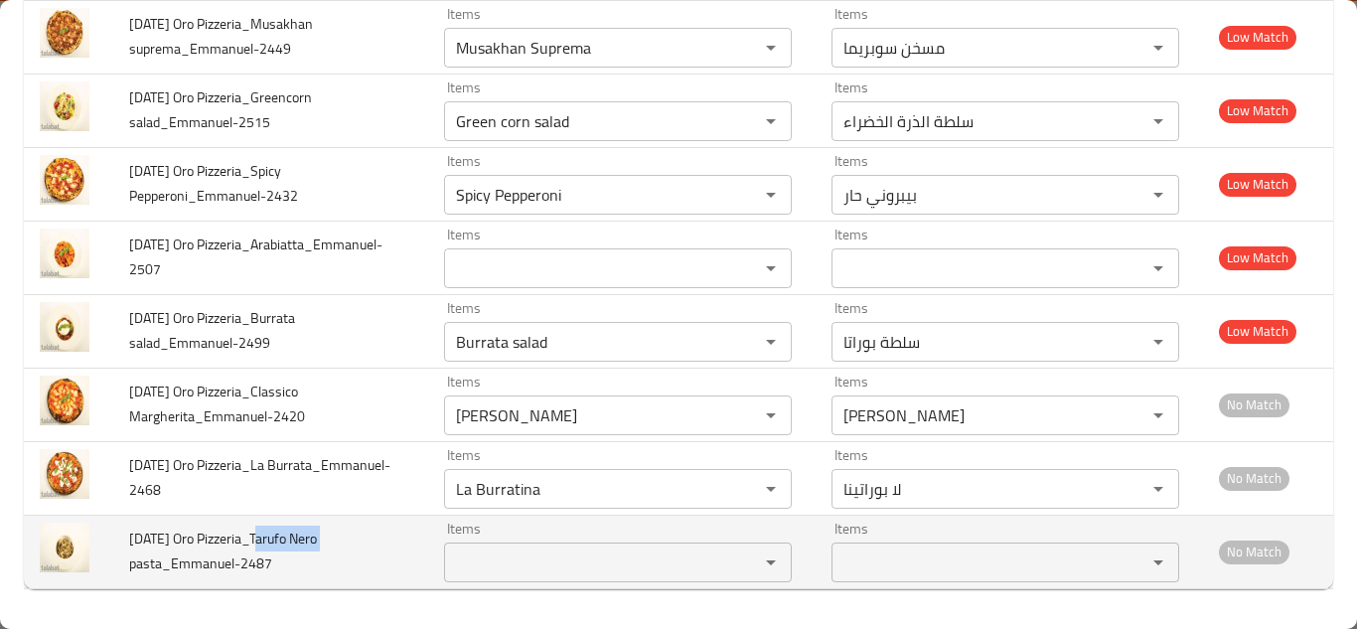
drag, startPoint x: 253, startPoint y: 536, endPoint x: 332, endPoint y: 539, distance: 78.5
click at [332, 539] on td "7th Oct Oro Pizzeria_Tarufo Nero pasta_Emmanuel-2487" at bounding box center [270, 552] width 315 height 74
copy span "Tarufo Nero"
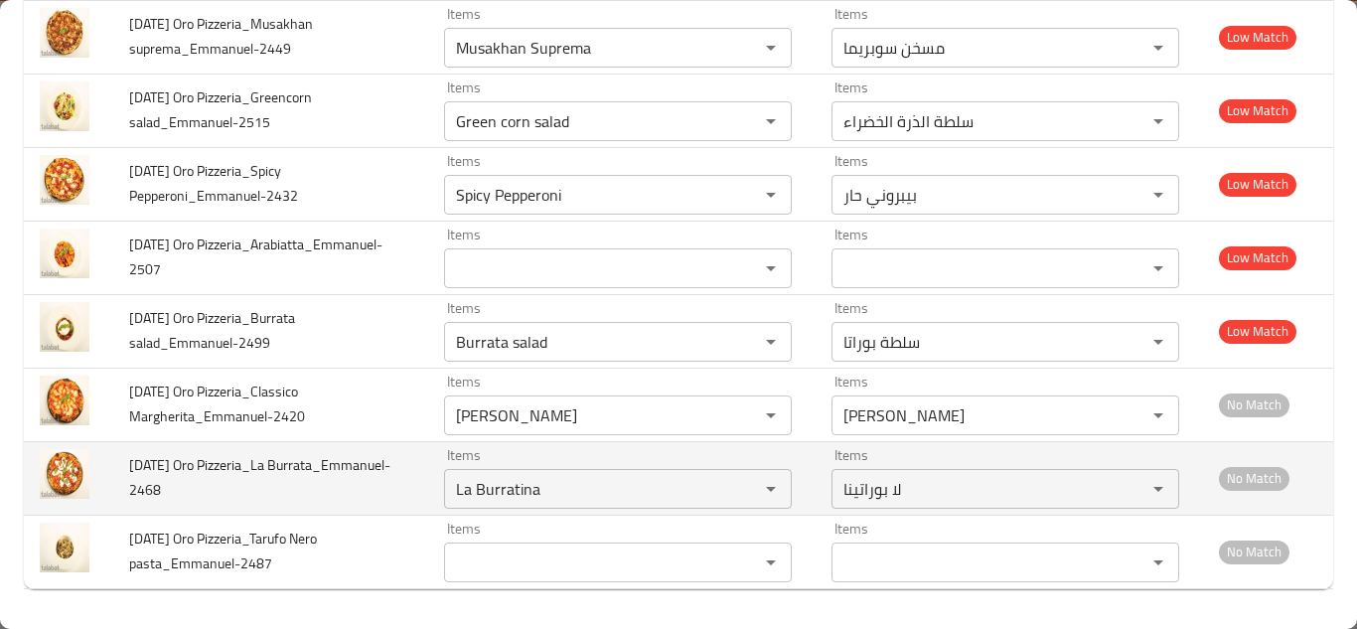
click at [406, 482] on td "7th Oct Oro Pizzeria_La Burrata_Emmanuel-2468" at bounding box center [270, 478] width 315 height 74
click at [735, 483] on icon "Clear" at bounding box center [745, 489] width 20 height 20
drag, startPoint x: 251, startPoint y: 459, endPoint x: 315, endPoint y: 463, distance: 63.7
click at [315, 463] on span "7th Oct Oro Pizzeria_La Burrata_Emmanuel-2468" at bounding box center [259, 477] width 261 height 51
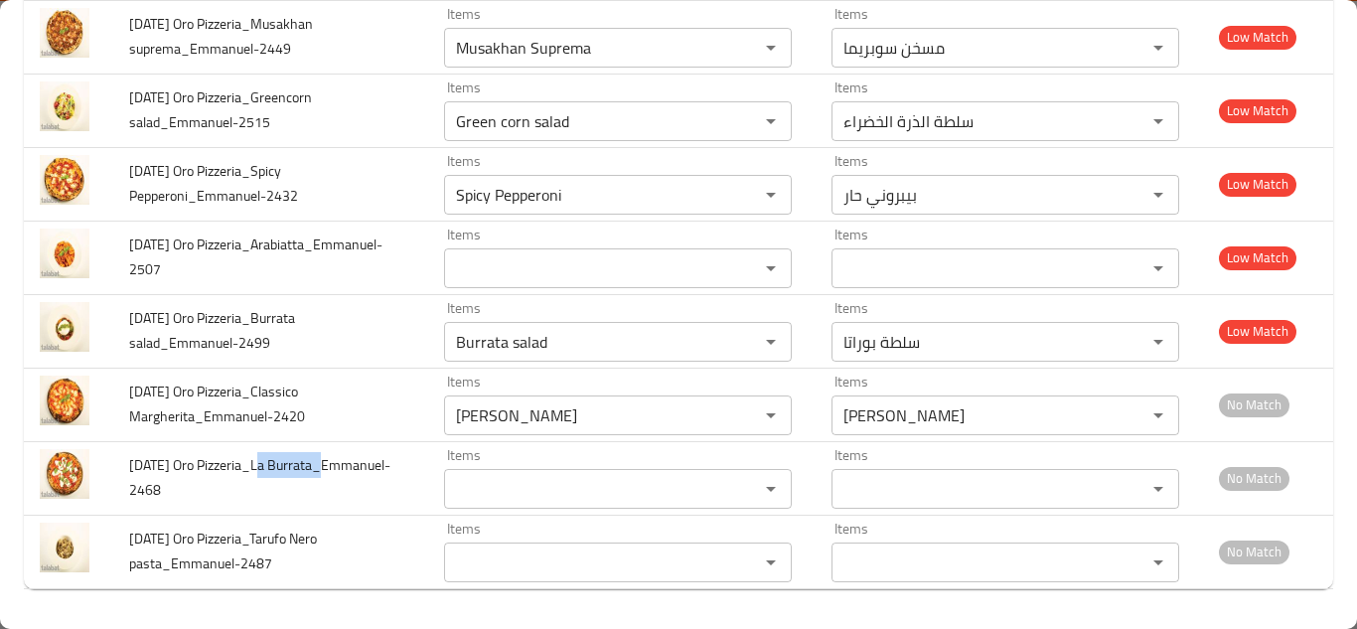
copy span "La Burrata"
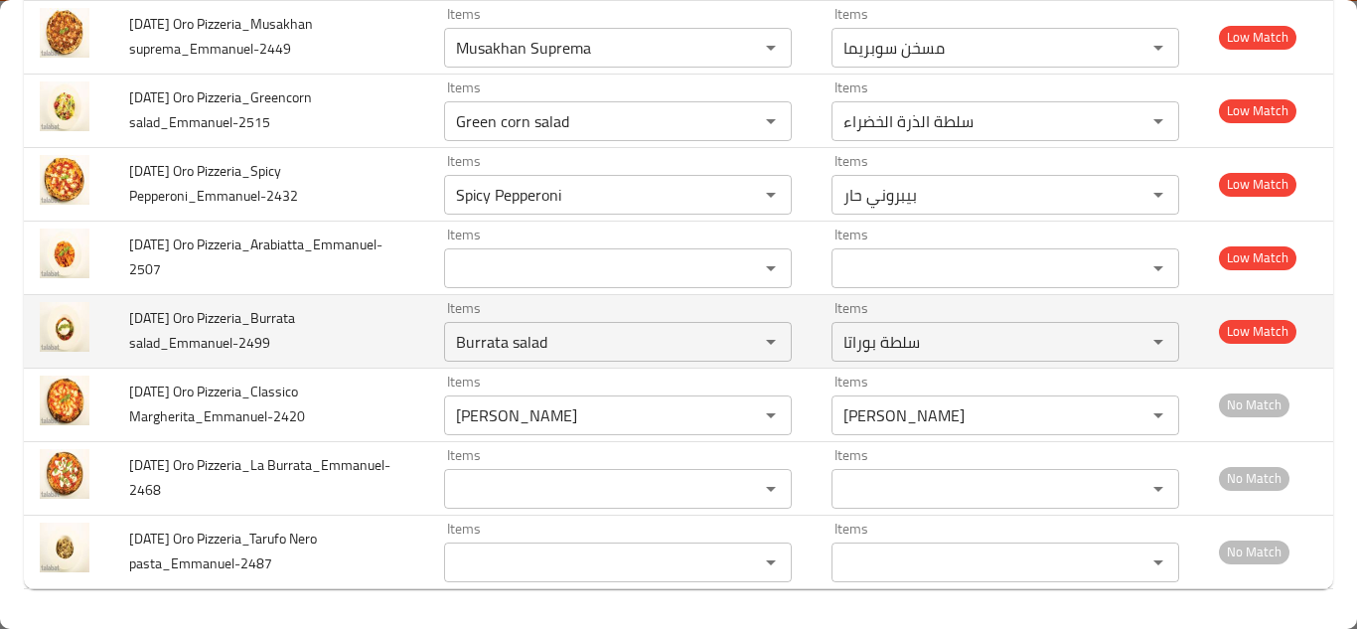
click at [401, 319] on td "7th Oct Oro Pizzeria_Burrata salad_Emmanuel-2499" at bounding box center [270, 331] width 315 height 74
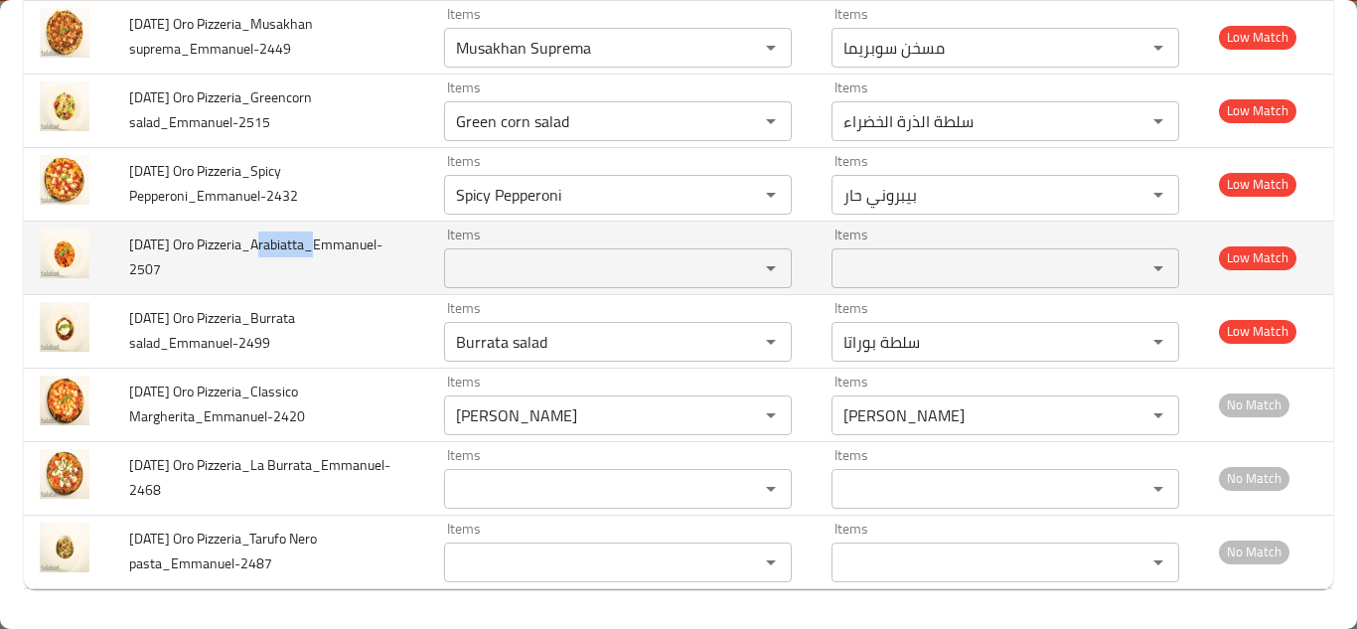
drag, startPoint x: 253, startPoint y: 243, endPoint x: 307, endPoint y: 235, distance: 54.2
click at [307, 235] on span "7th Oct Oro Pizzeria_Arabiatta_Emmanuel-2507" at bounding box center [255, 257] width 253 height 51
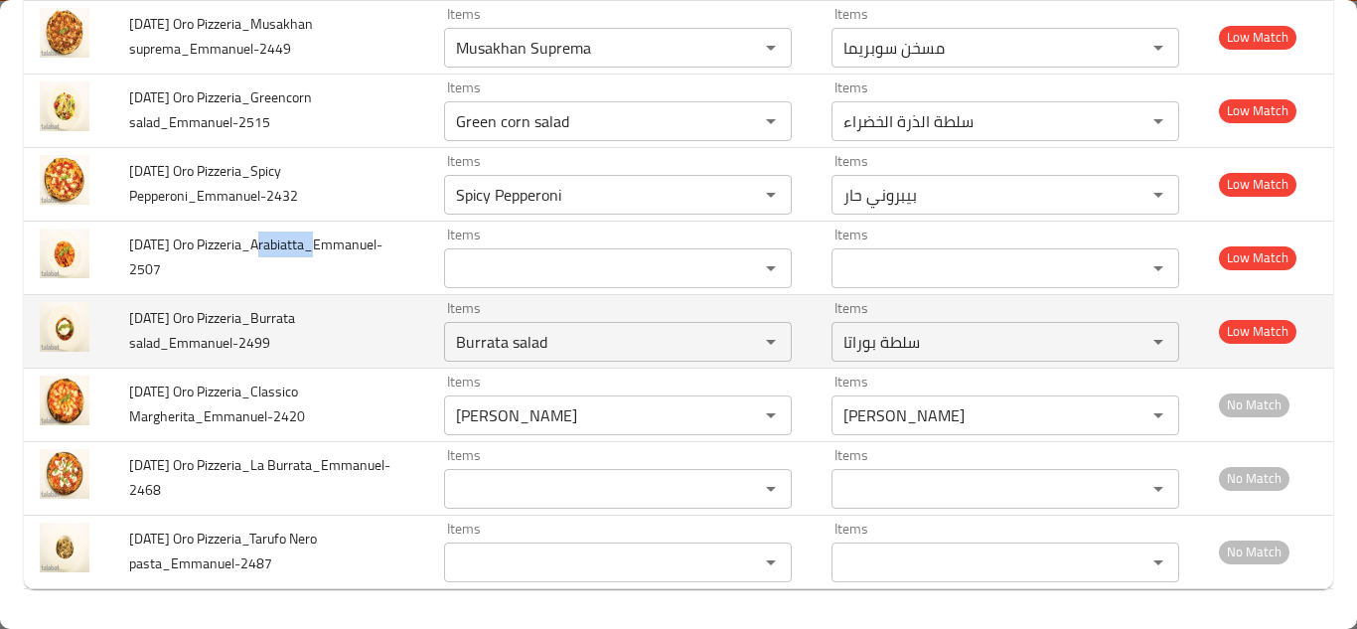
copy span "Arabiatta"
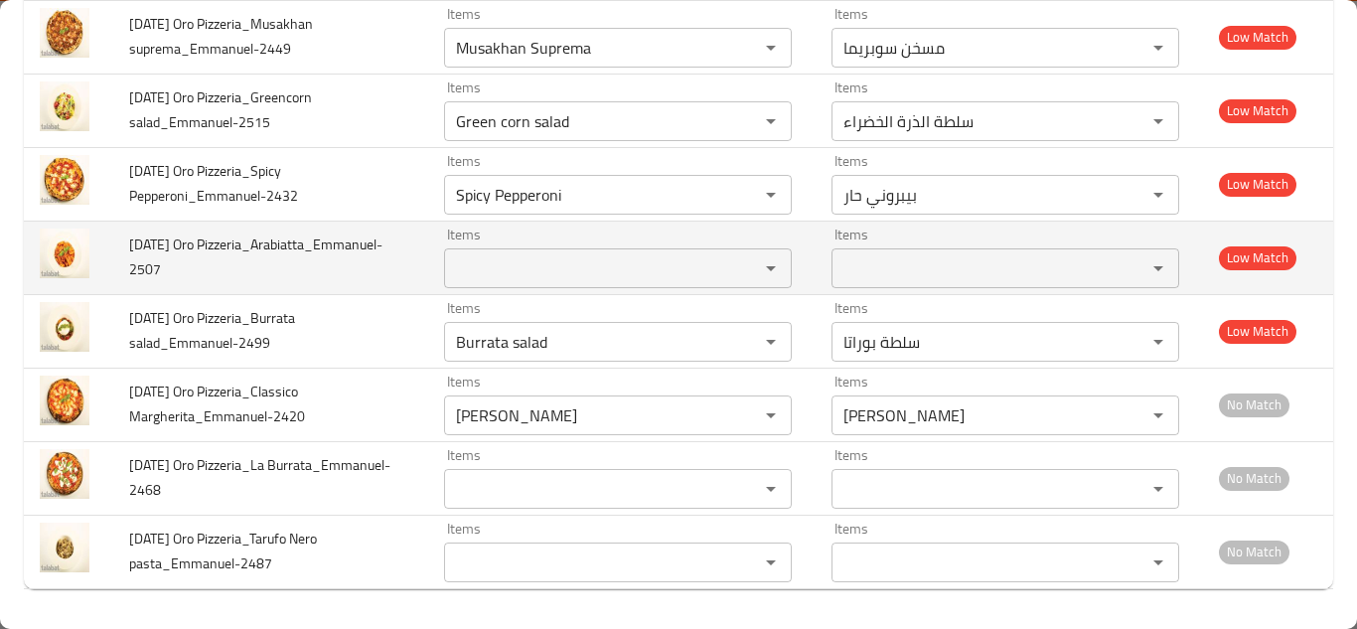
click at [388, 251] on td "7th Oct Oro Pizzeria_Arabiatta_Emmanuel-2507" at bounding box center [270, 258] width 315 height 74
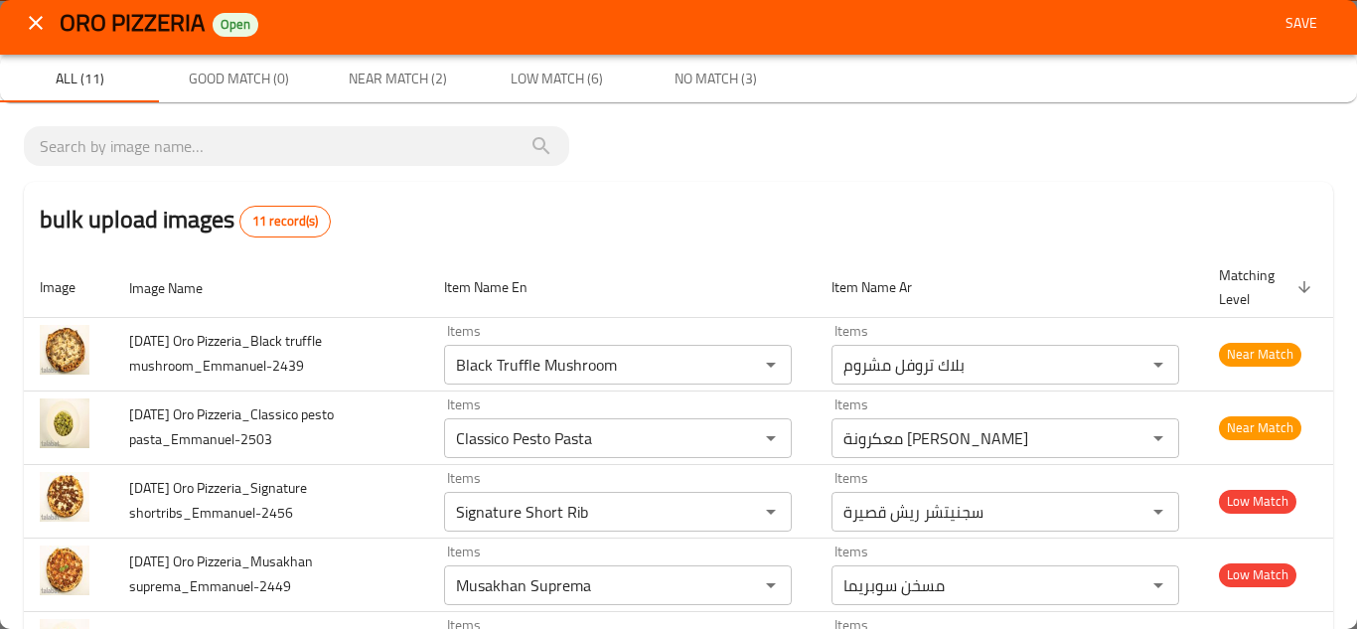
scroll to position [0, 0]
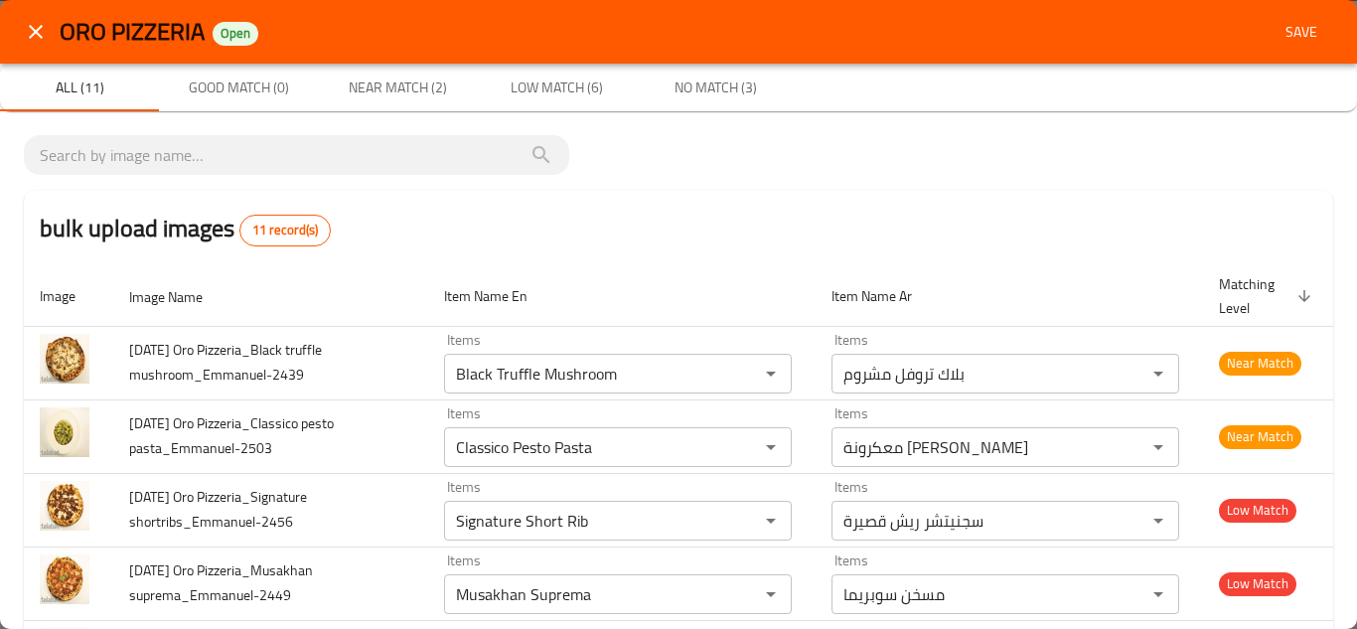
click at [1295, 38] on span "Save" at bounding box center [1302, 32] width 48 height 25
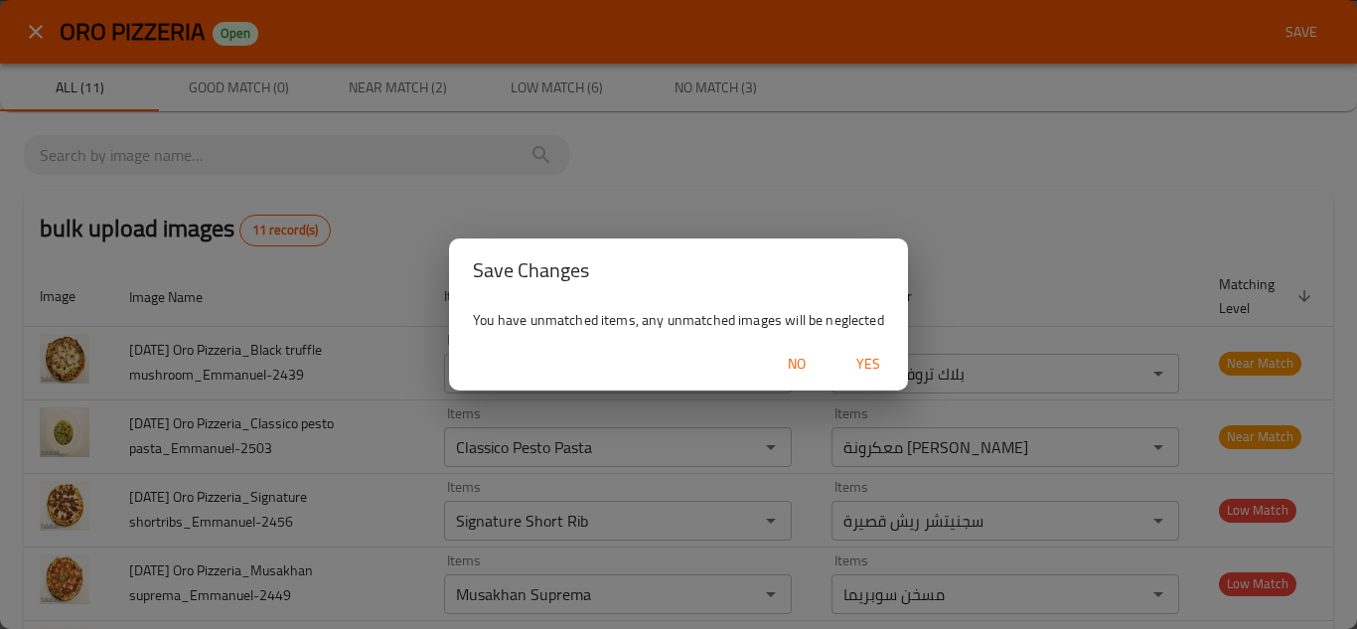
click at [866, 334] on div "You have unmatched items, any unmatched images will be neglected" at bounding box center [678, 320] width 459 height 36
click at [867, 359] on span "Yes" at bounding box center [869, 364] width 48 height 25
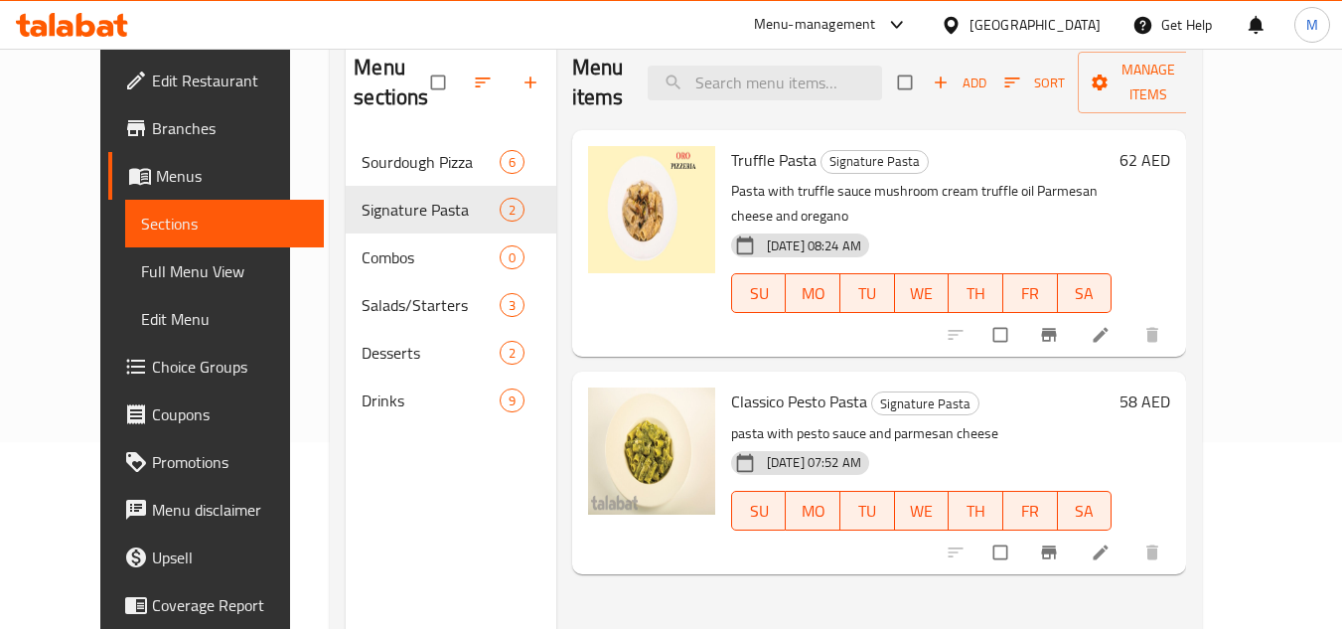
scroll to position [199, 0]
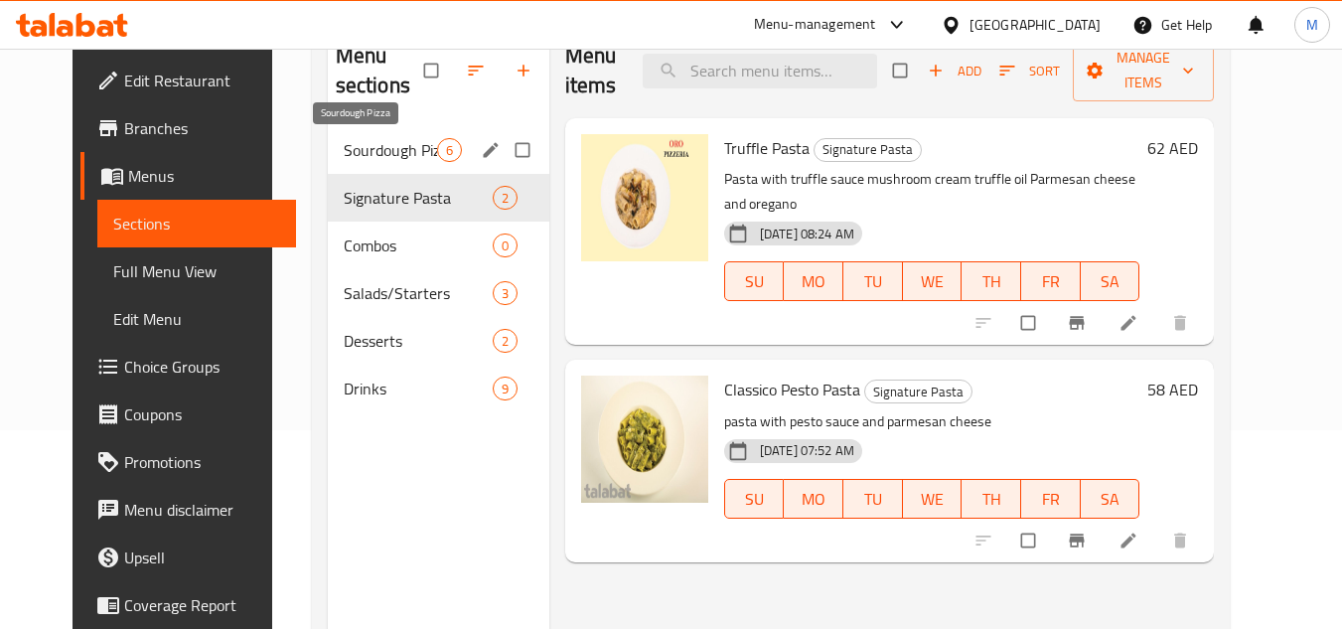
click at [351, 142] on span "Sourdough Pizza" at bounding box center [390, 150] width 93 height 24
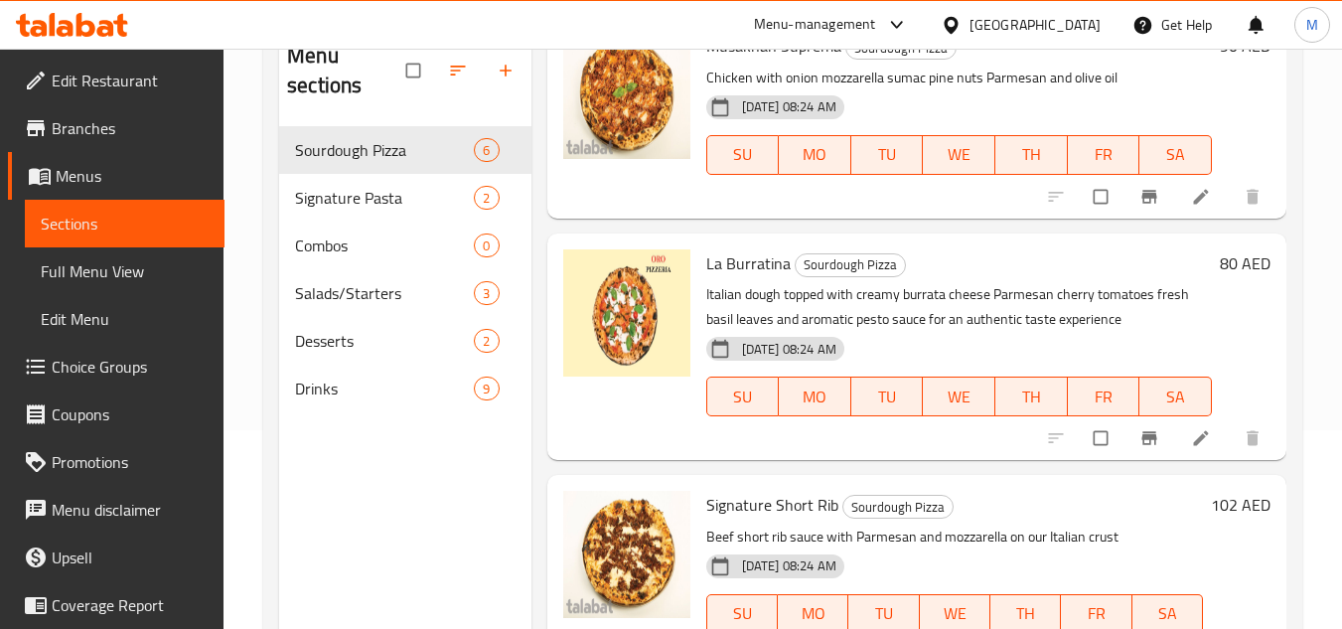
scroll to position [852, 0]
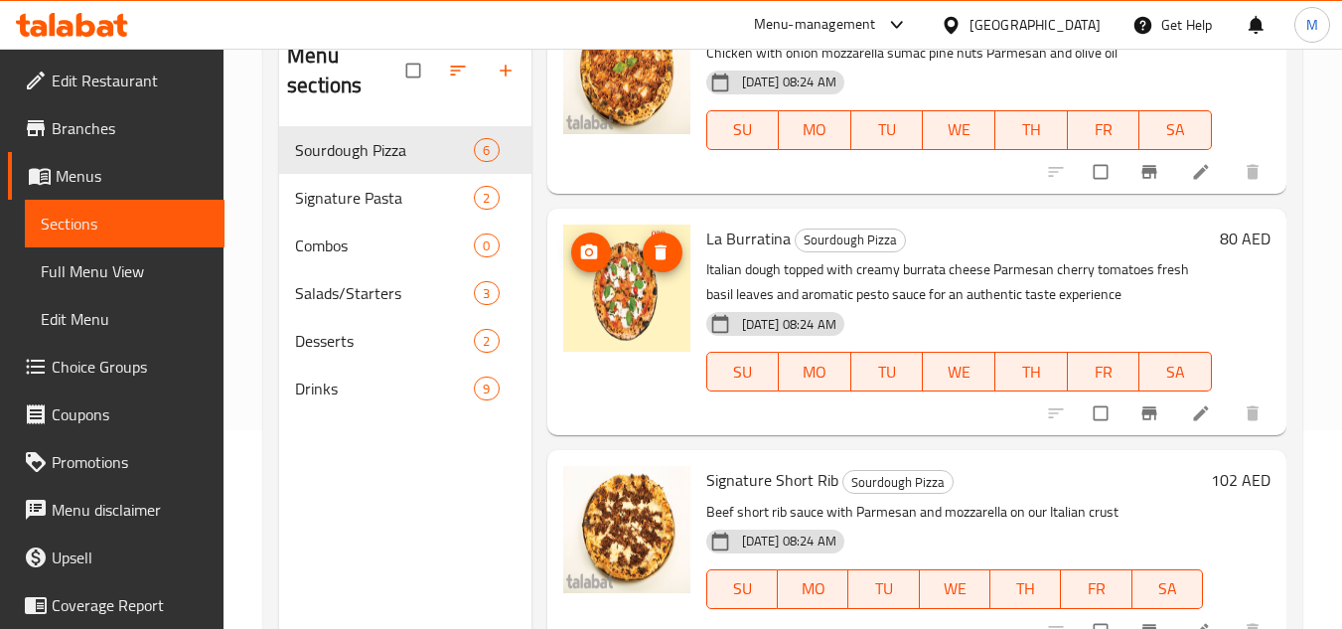
click at [588, 247] on icon "upload picture" at bounding box center [588, 250] width 17 height 15
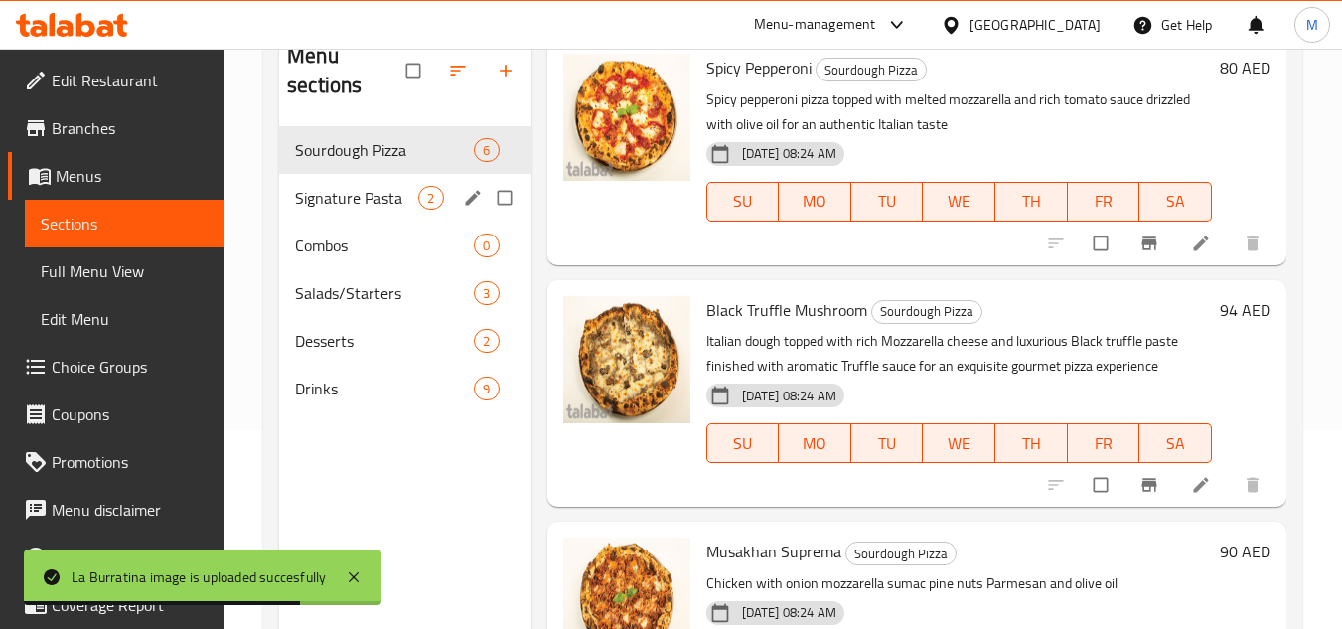
scroll to position [256, 0]
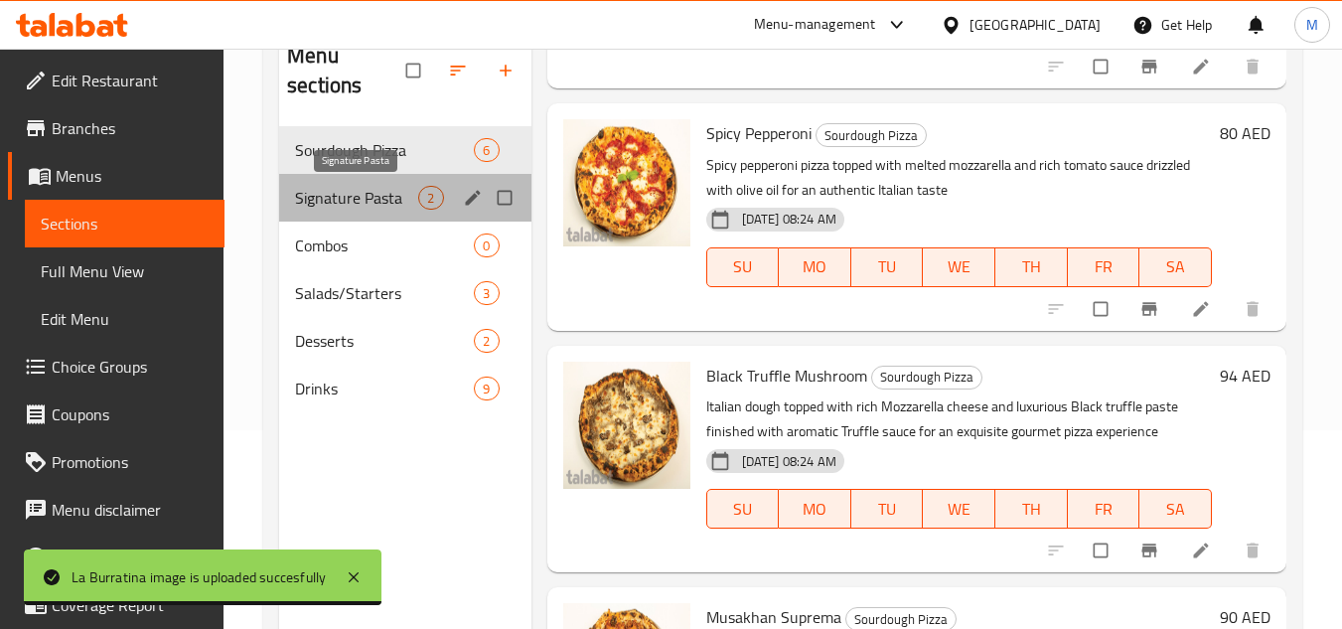
click at [326, 203] on span "Signature Pasta" at bounding box center [356, 198] width 123 height 24
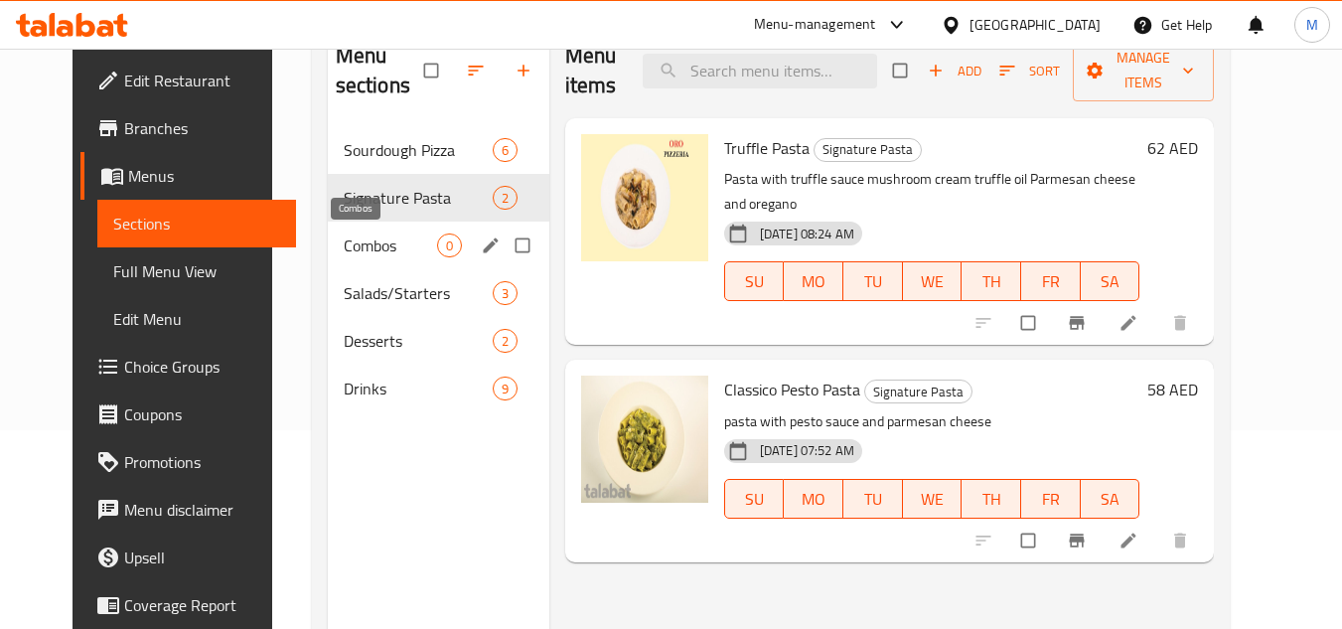
click at [344, 248] on span "Combos" at bounding box center [390, 245] width 93 height 24
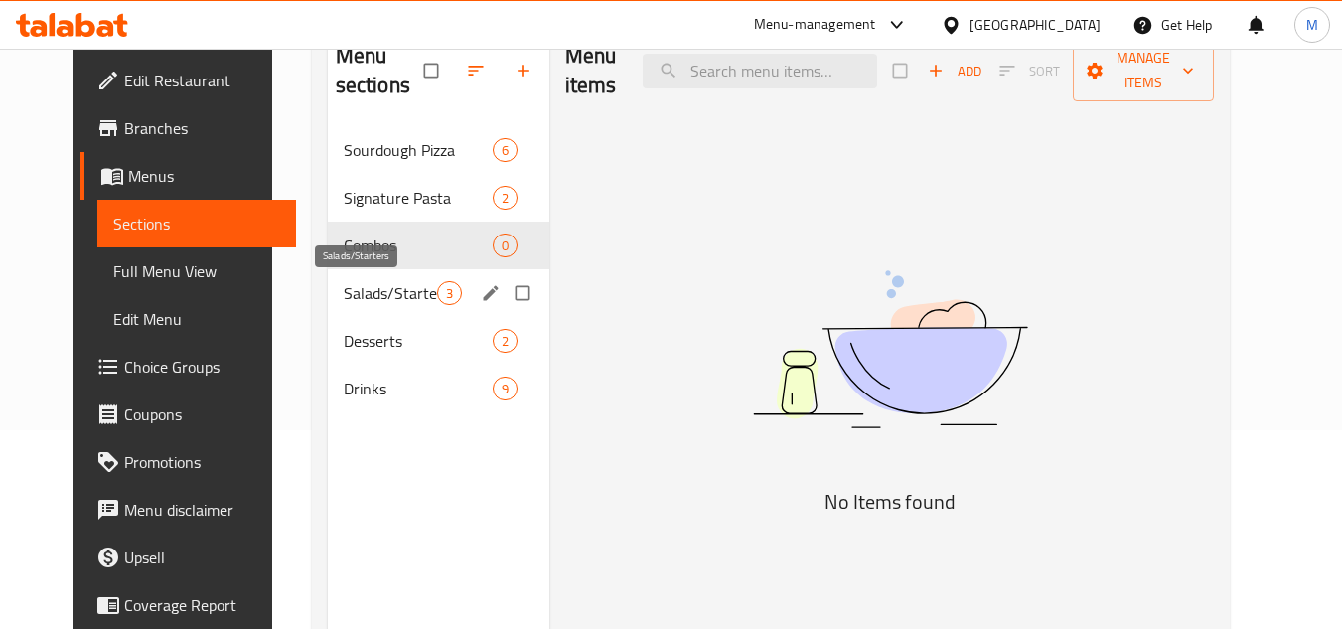
click at [344, 300] on span "Salads/Starters" at bounding box center [390, 293] width 93 height 24
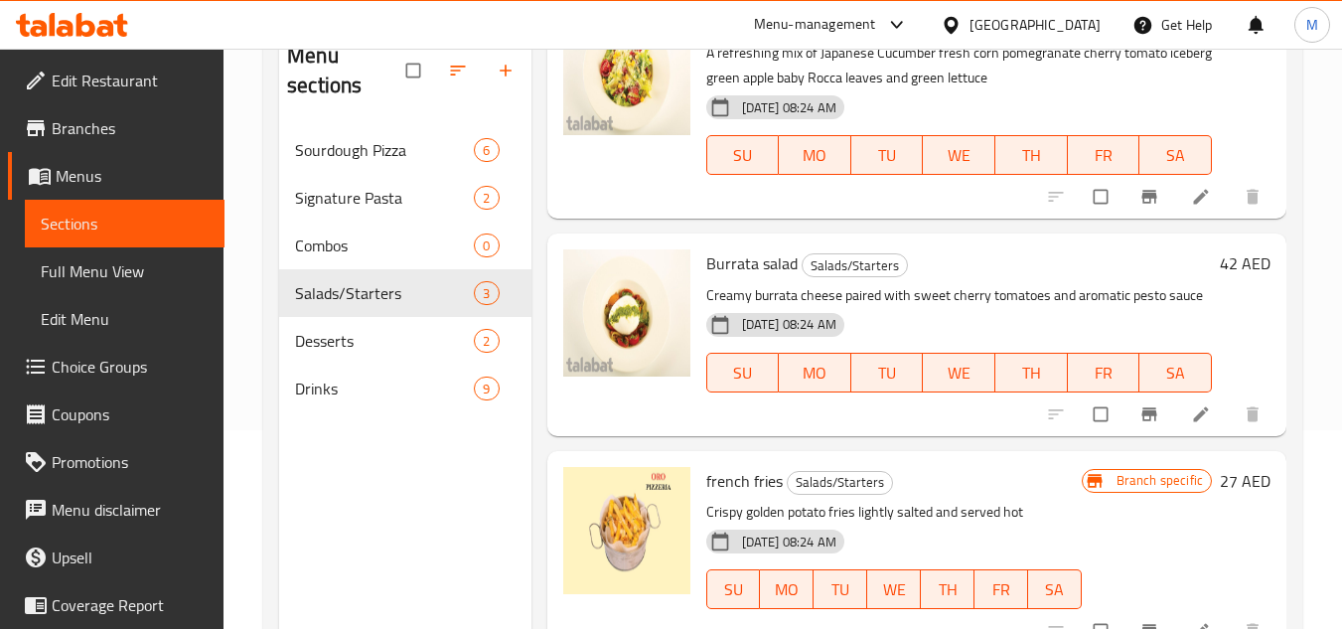
scroll to position [151, 0]
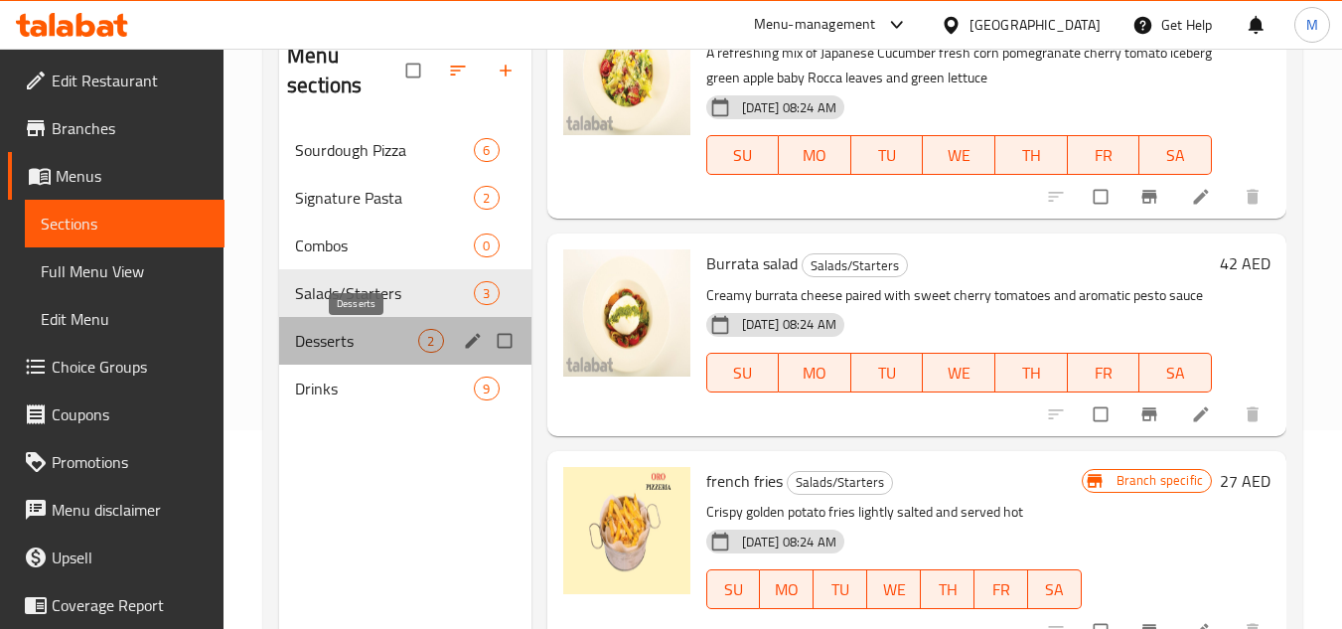
click at [324, 337] on span "Desserts" at bounding box center [356, 341] width 123 height 24
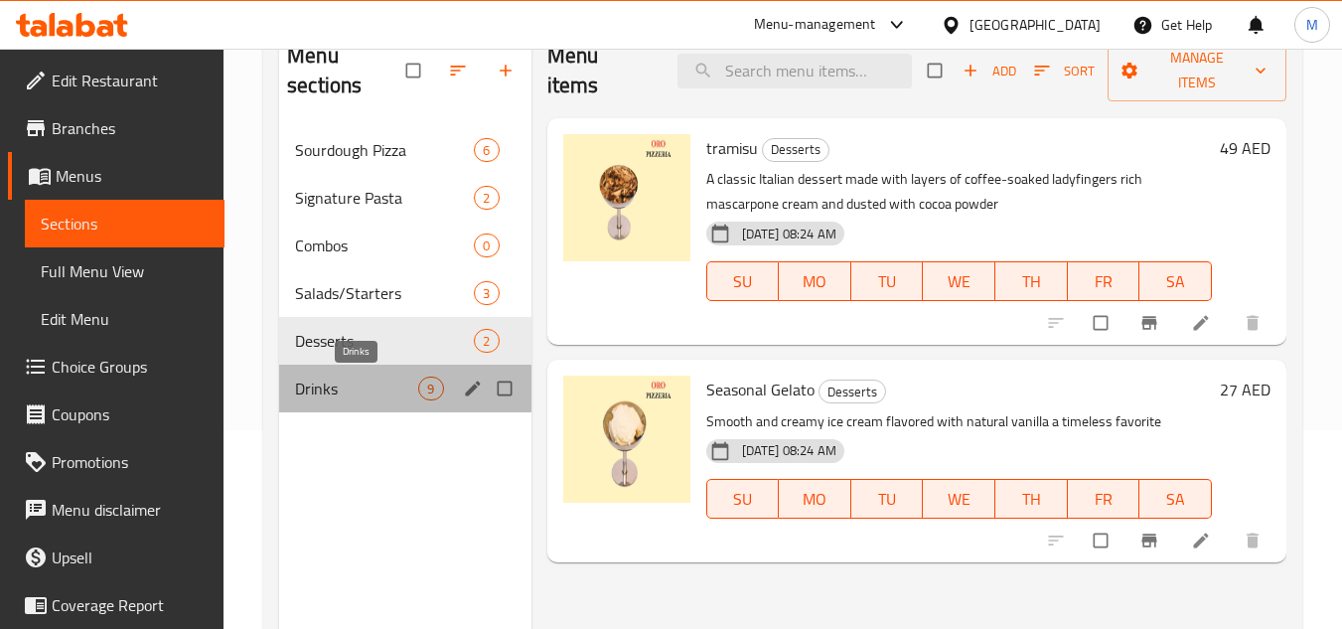
click at [326, 393] on span "Drinks" at bounding box center [356, 389] width 123 height 24
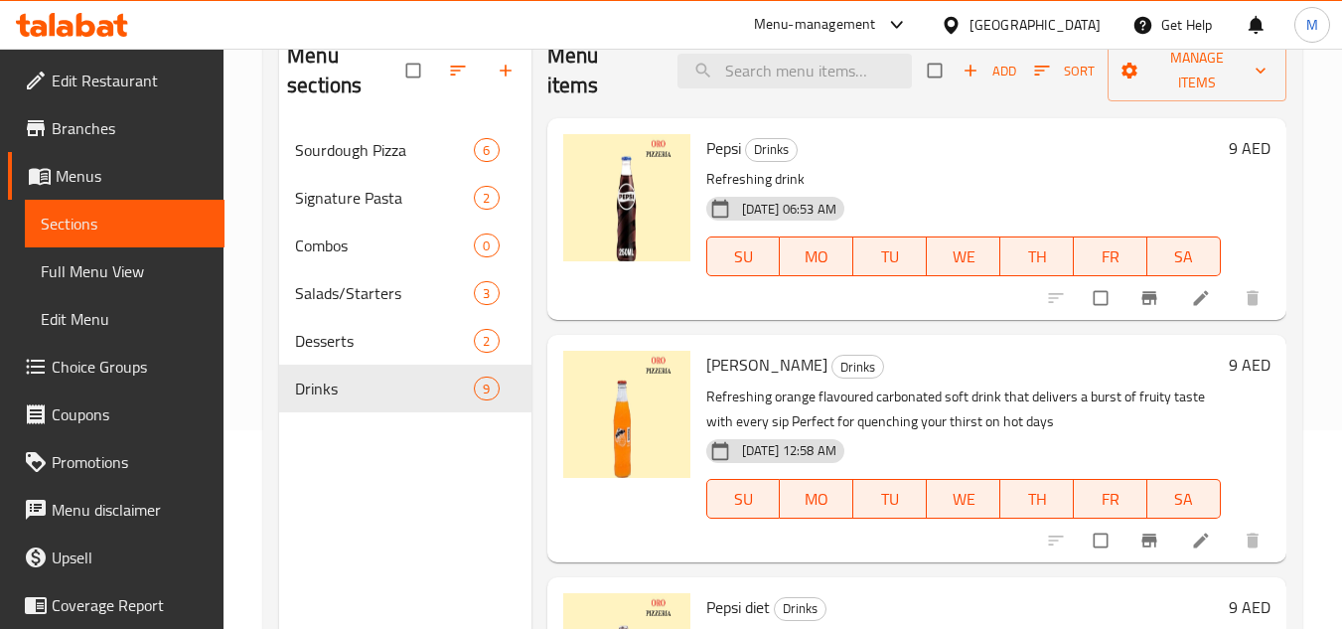
click at [89, 28] on icon at bounding box center [72, 25] width 112 height 24
